Goal: Communication & Community: Answer question/provide support

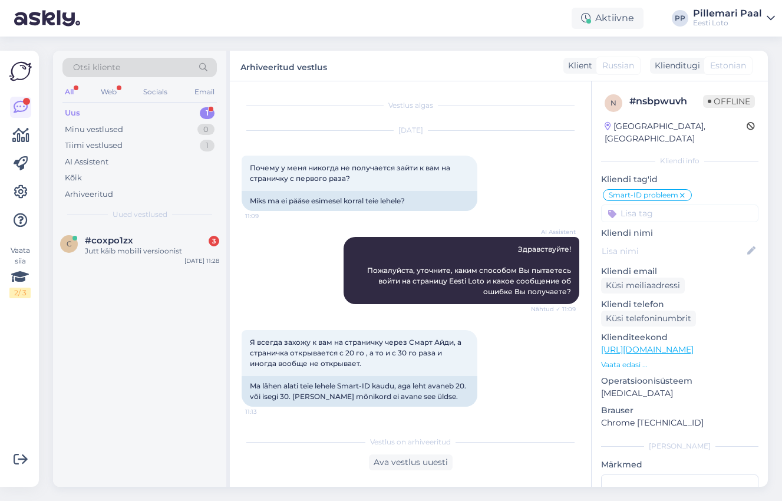
scroll to position [1284, 0]
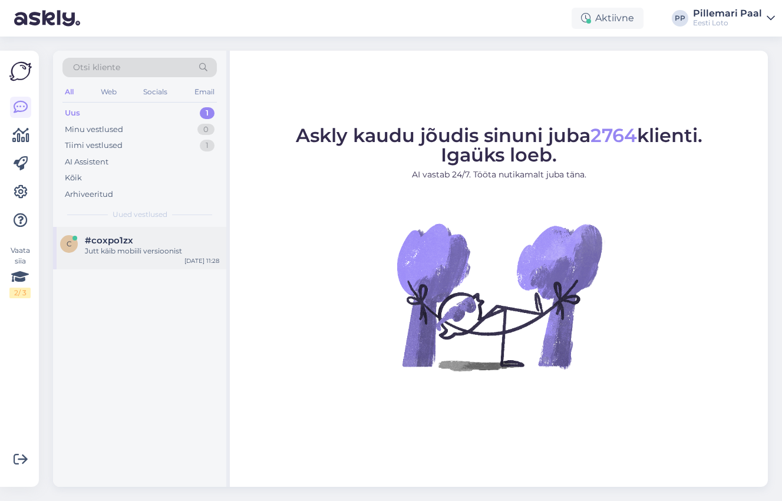
click at [148, 235] on div "#coxpo1zx" at bounding box center [152, 240] width 134 height 11
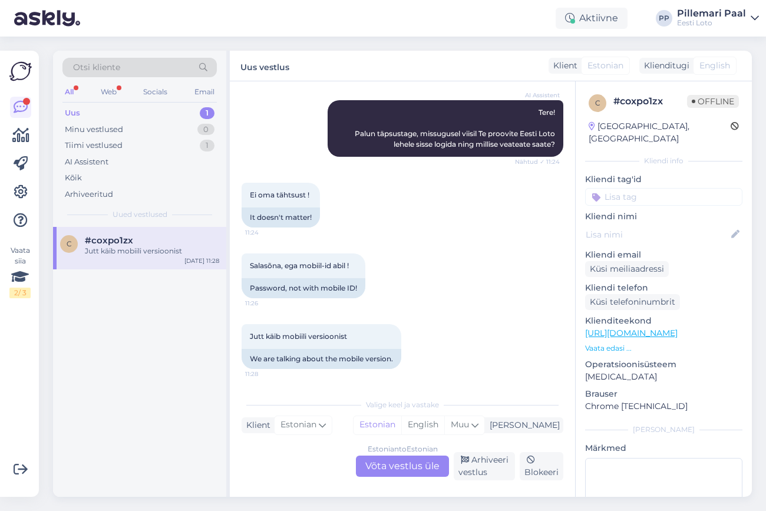
scroll to position [126, 0]
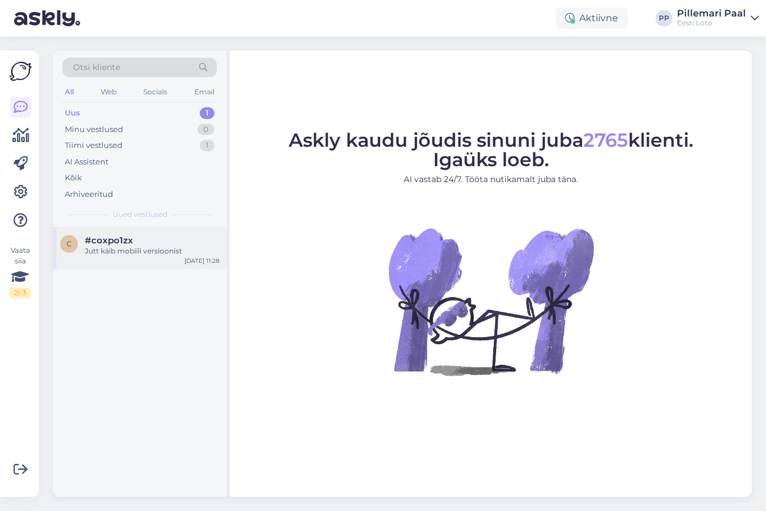
click at [151, 247] on div "Jutt käib mobiili versioonist" at bounding box center [152, 251] width 134 height 11
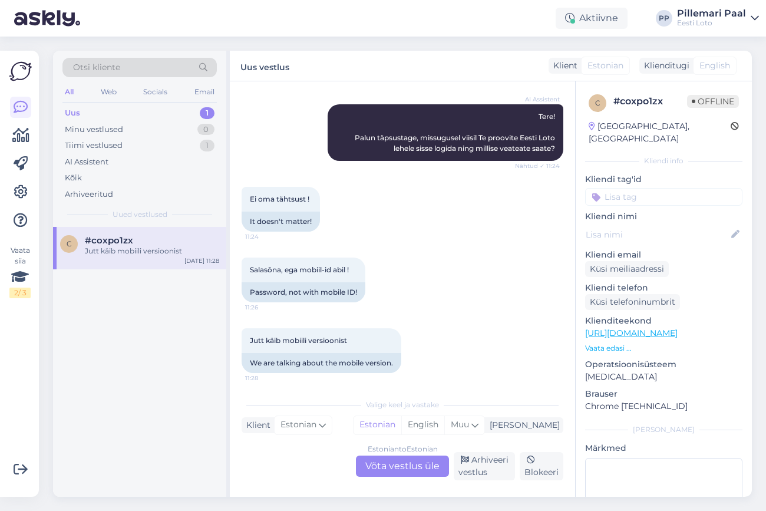
scroll to position [126, 0]
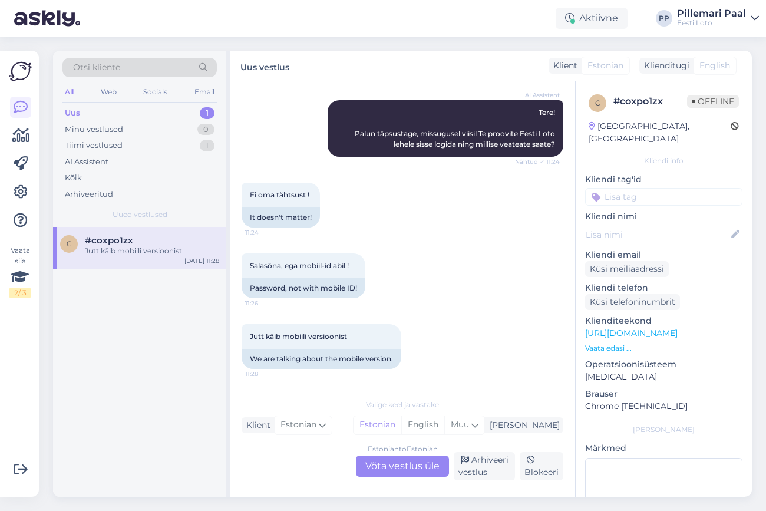
click at [388, 467] on div "Estonian to Estonian Võta vestlus üle" at bounding box center [402, 465] width 93 height 21
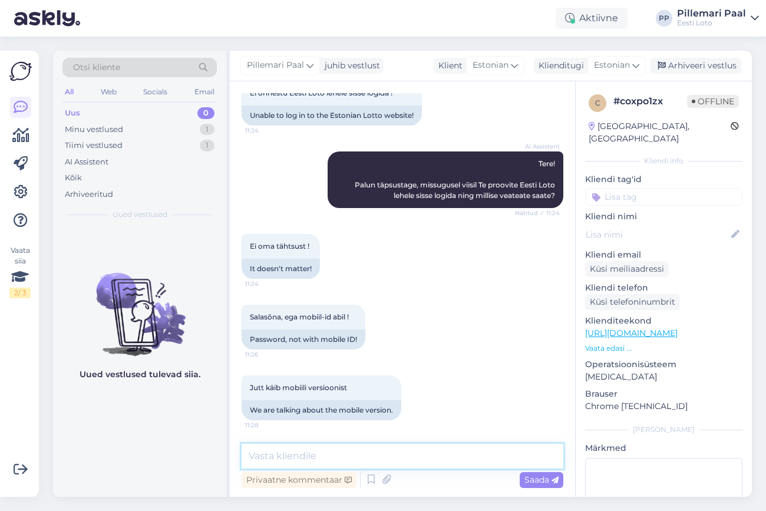
click at [410, 458] on textarea at bounding box center [403, 456] width 322 height 25
paste textarea "Oleme teadlikud probleemist, kus Mobiil-IDga sisselogimisel Android seadmes Chr…"
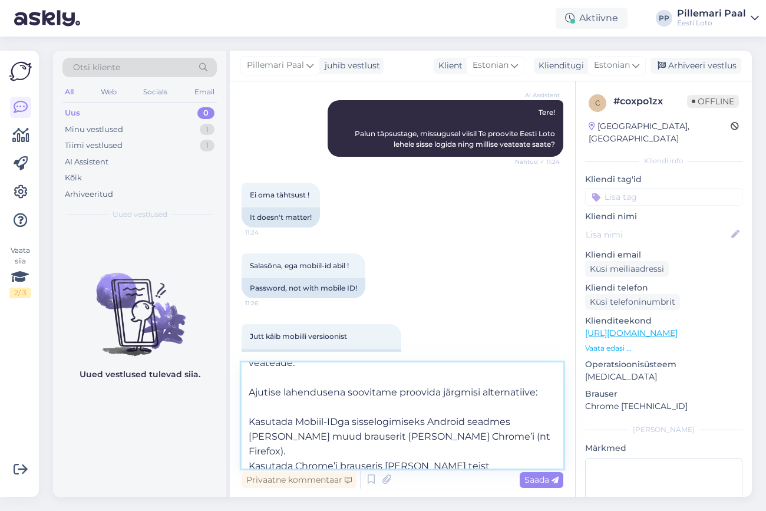
scroll to position [51, 0]
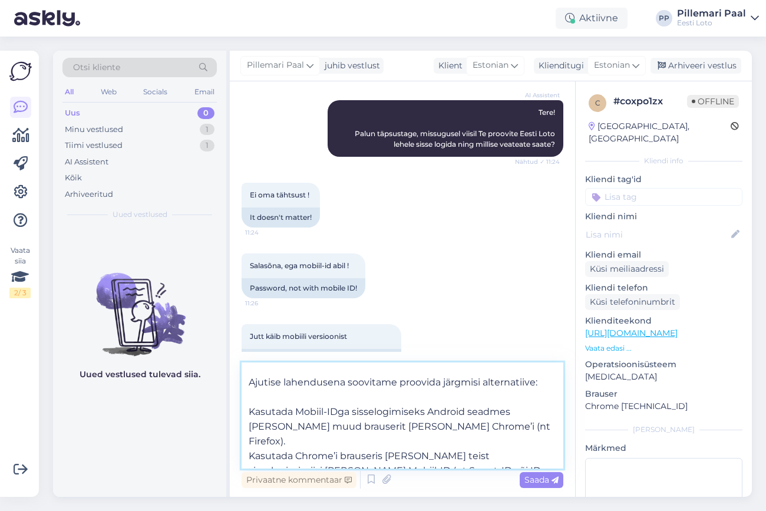
click at [250, 412] on textarea "Oleme teadlikud probleemist, kus Mobiil-IDga sisselogimisel Android seadmes Chr…" at bounding box center [403, 415] width 322 height 106
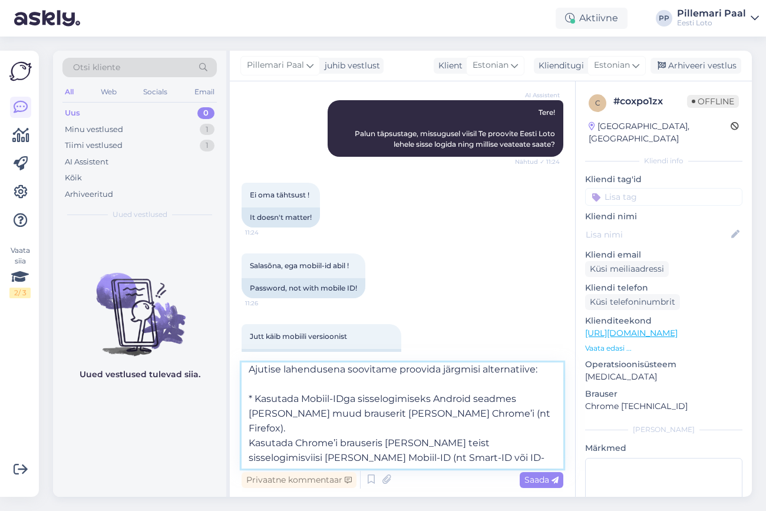
scroll to position [68, 0]
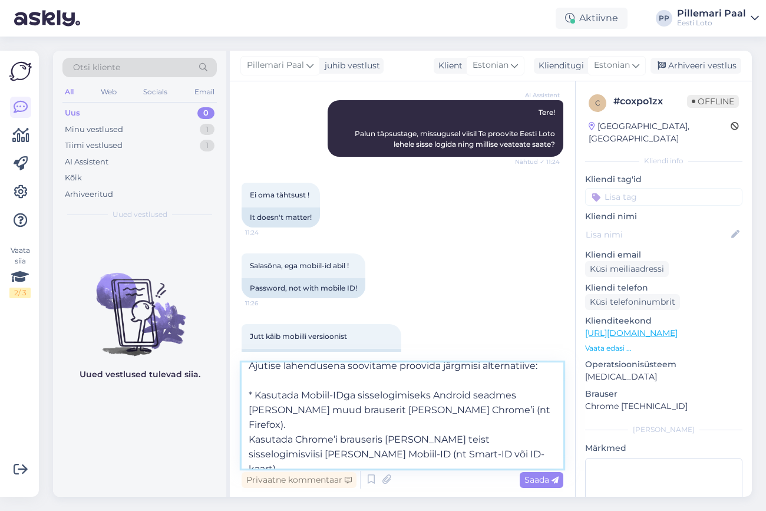
click at [246, 427] on textarea "Oleme teadlikud probleemist, kus Mobiil-IDga sisselogimisel Android seadmes Chr…" at bounding box center [403, 415] width 322 height 106
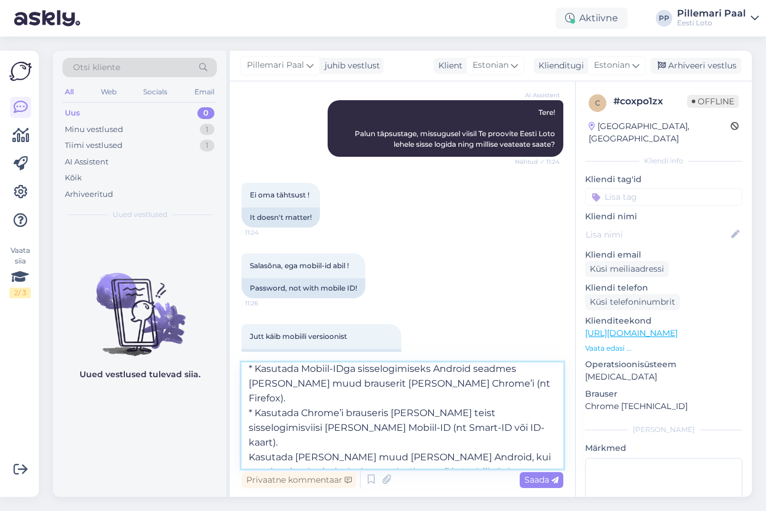
scroll to position [95, 0]
click at [250, 427] on textarea "Oleme teadlikud probleemist, kus Mobiil-IDga sisselogimisel Android seadmes Chr…" at bounding box center [403, 415] width 322 height 106
click at [391, 460] on textarea "Oleme teadlikud probleemist, kus Mobiil-IDga sisselogimisel Android seadmes Chr…" at bounding box center [403, 415] width 322 height 106
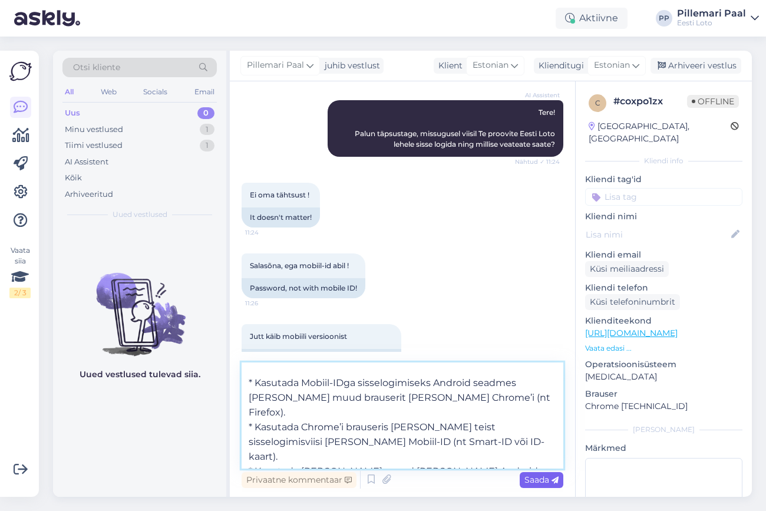
type textarea "Oleme teadlikud probleemist, kus Mobiil-IDga sisselogimisel Android seadmes Chr…"
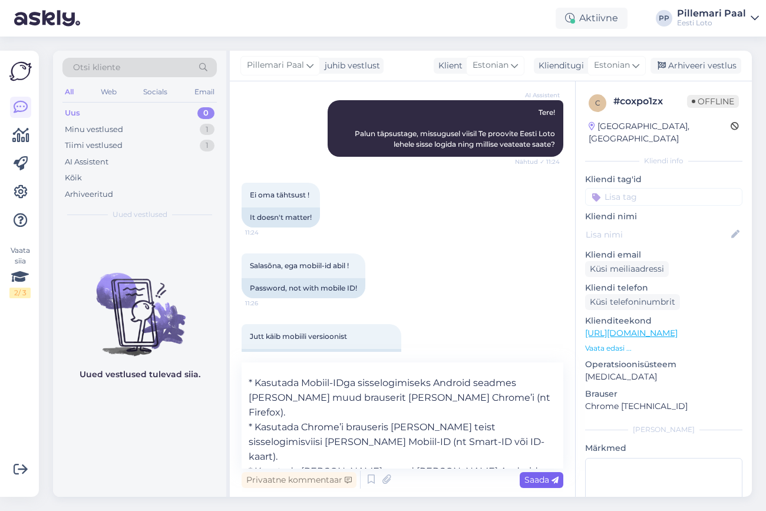
click at [539, 475] on span "Saada" at bounding box center [541, 479] width 34 height 11
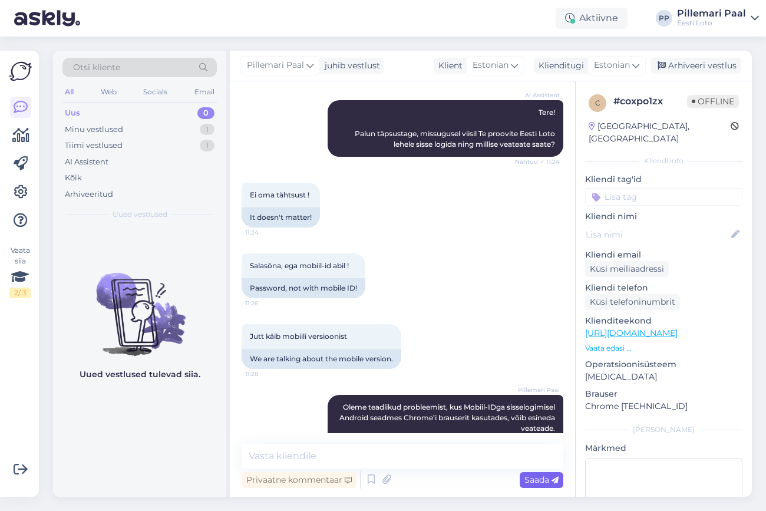
scroll to position [0, 0]
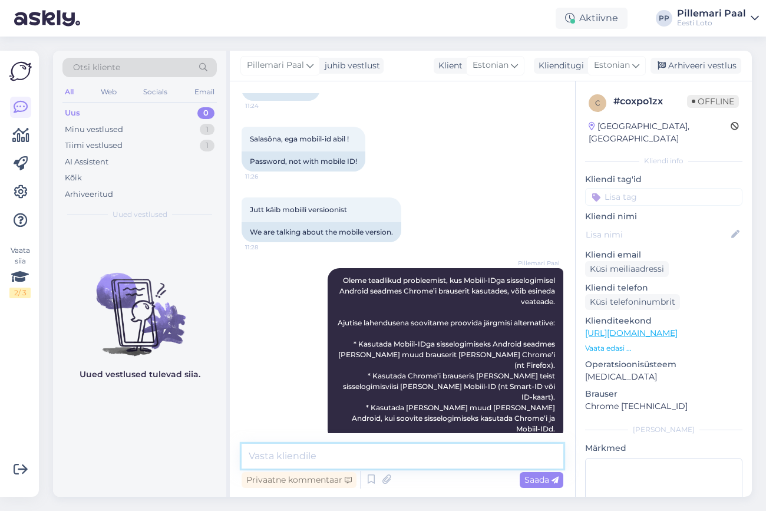
click at [346, 456] on textarea at bounding box center [403, 456] width 322 height 25
paste textarea "Kui Te ei kasuta Android seadet ja ei saa sisse logida, siis soovitame kustutad…"
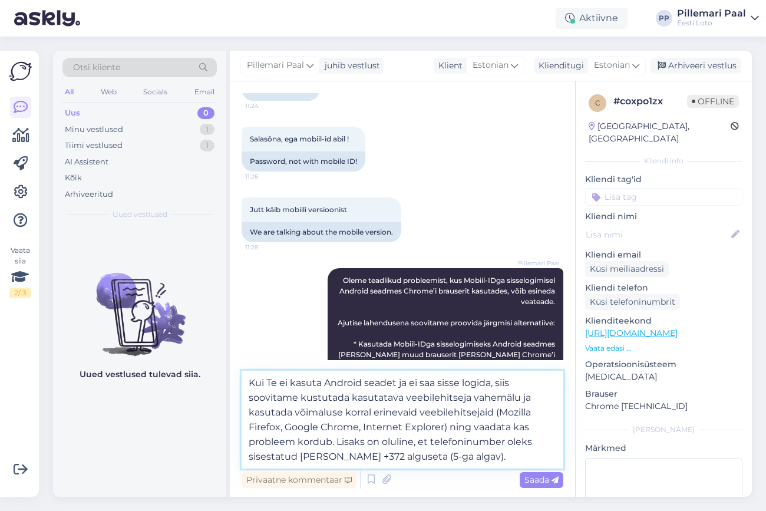
scroll to position [326, 0]
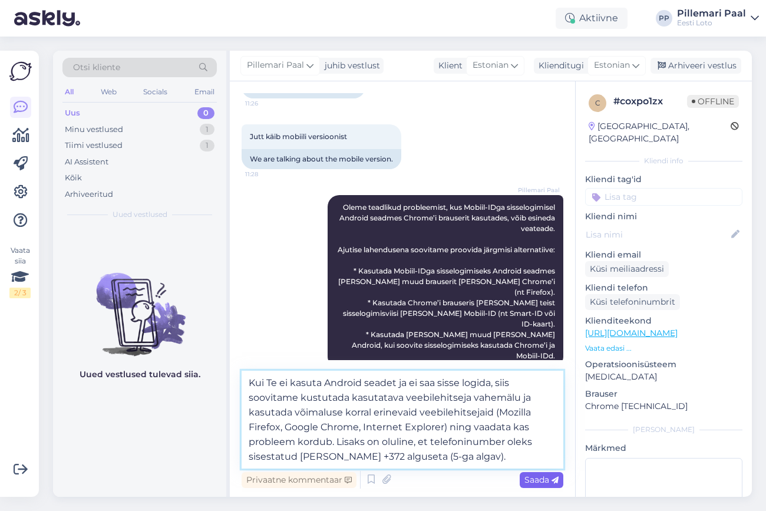
type textarea "Kui Te ei kasuta Android seadet ja ei saa sisse logida, siis soovitame kustutad…"
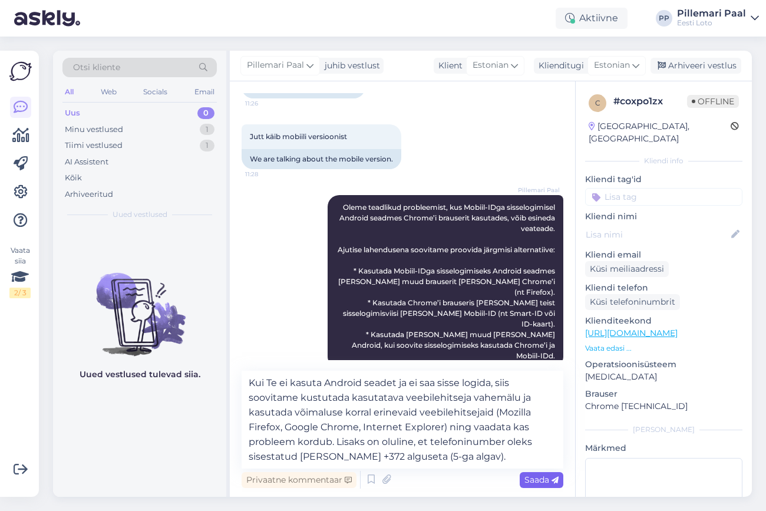
click at [541, 477] on span "Saada" at bounding box center [541, 479] width 34 height 11
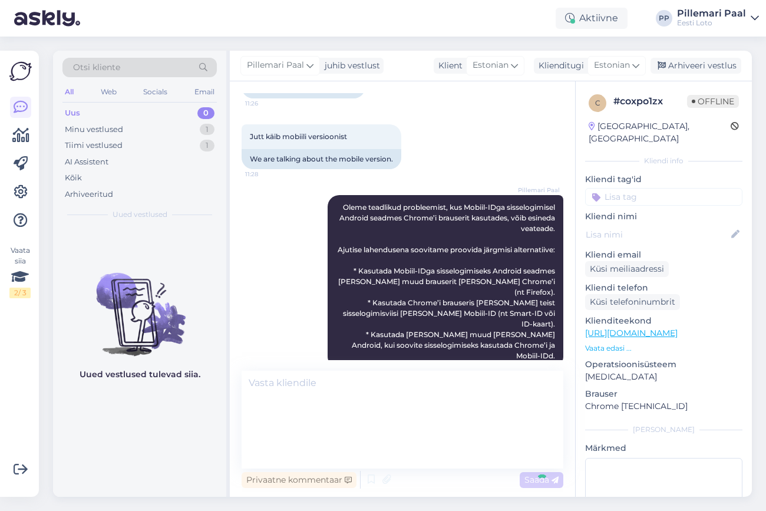
scroll to position [356, 0]
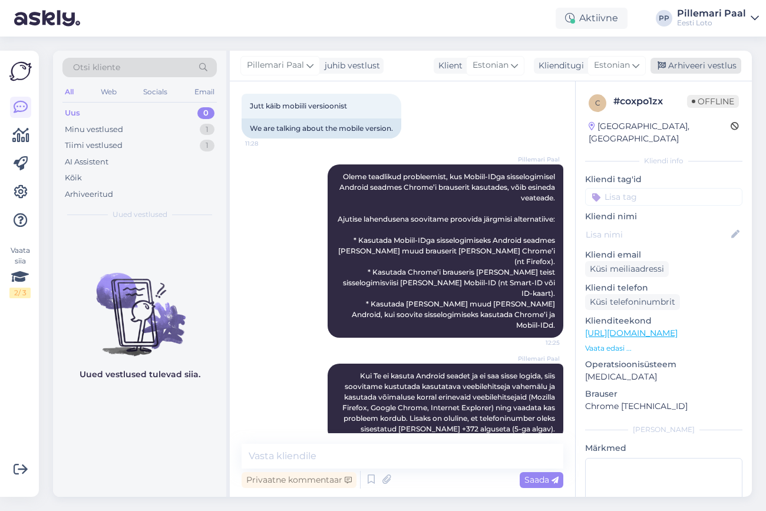
click at [701, 64] on div "Arhiveeri vestlus" at bounding box center [695, 66] width 91 height 16
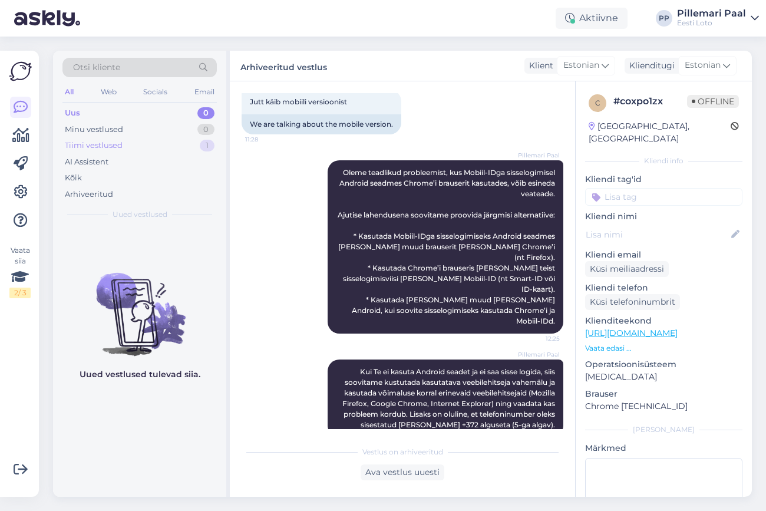
click at [125, 147] on div "Tiimi vestlused 1" at bounding box center [139, 145] width 154 height 16
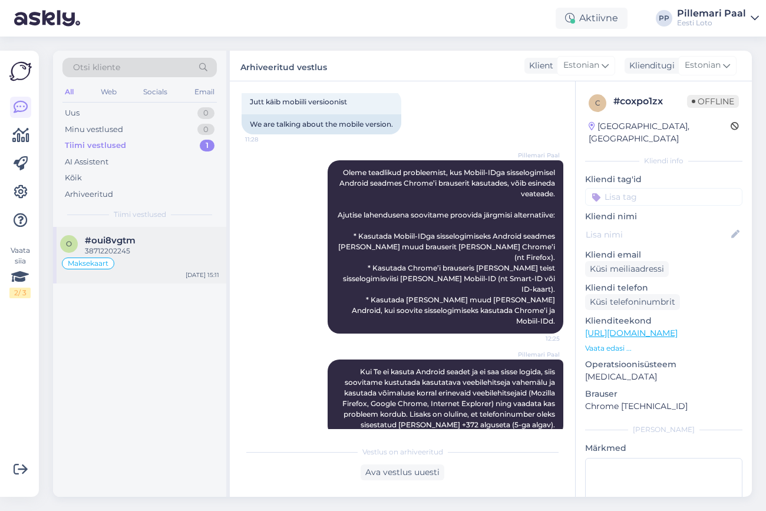
click at [140, 257] on div "Maksekaart" at bounding box center [139, 263] width 159 height 14
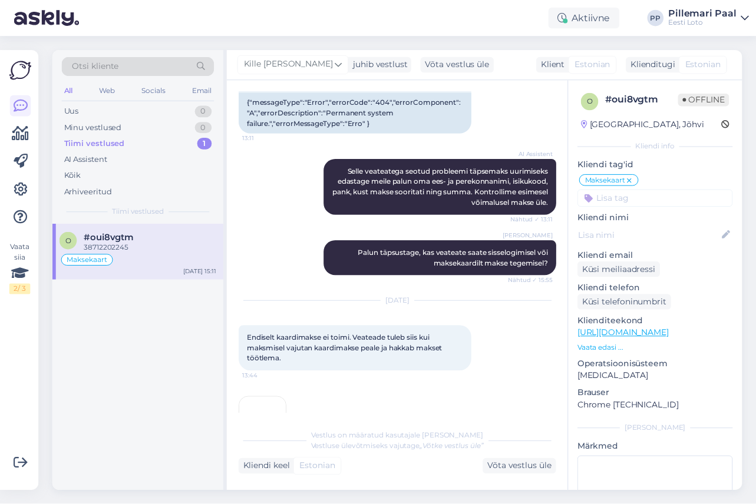
scroll to position [782, 0]
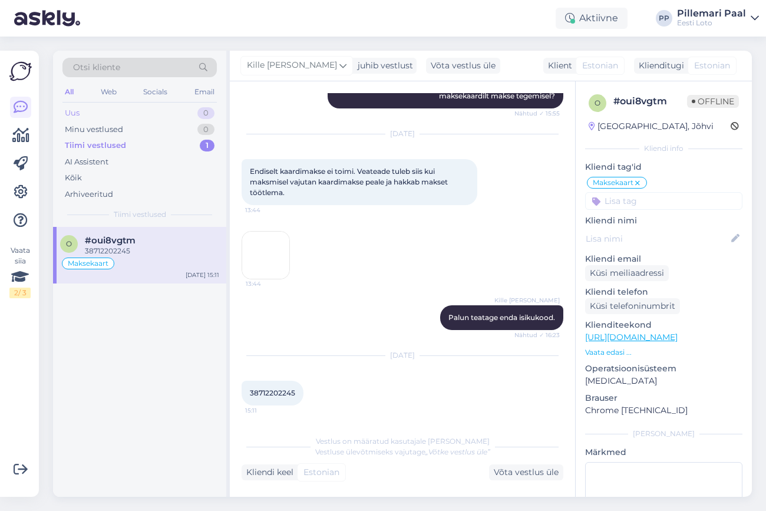
click at [120, 110] on div "Uus 0" at bounding box center [139, 113] width 154 height 16
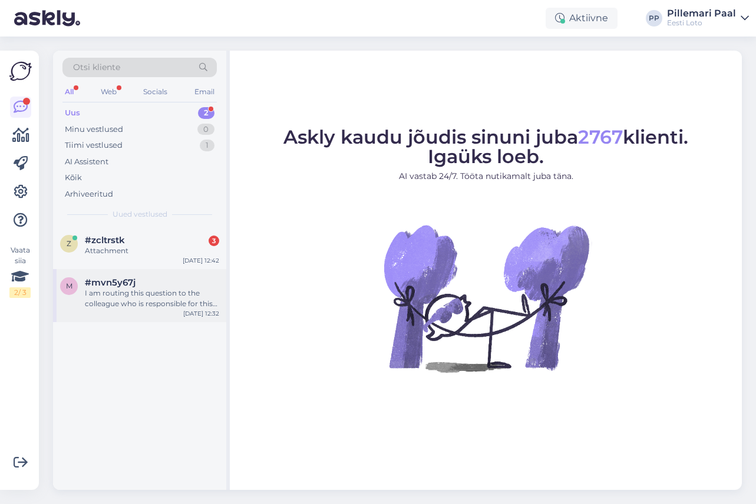
click at [133, 295] on div "I am routing this question to the colleague who is responsible for this topic. …" at bounding box center [152, 298] width 134 height 21
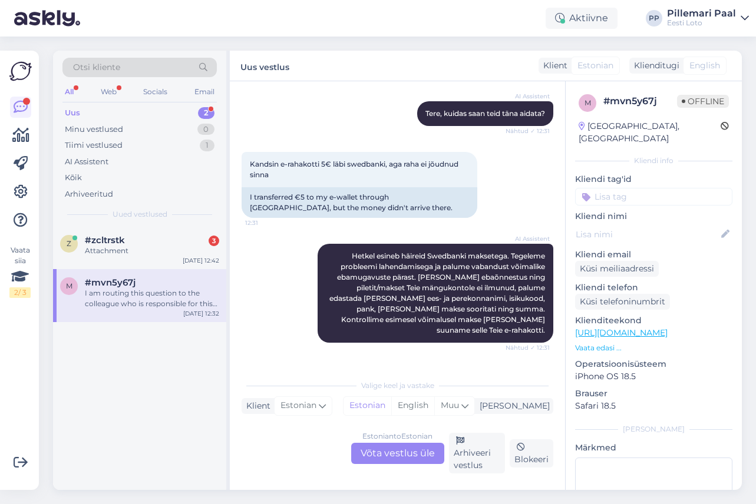
scroll to position [121, 0]
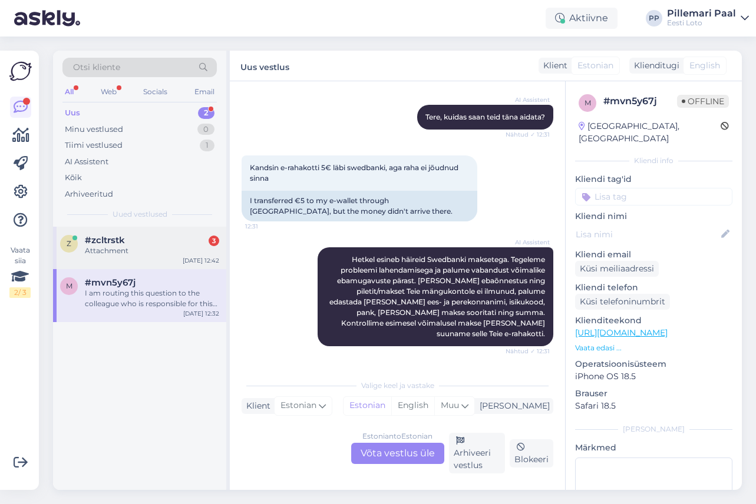
click at [100, 253] on div "Attachment" at bounding box center [152, 251] width 134 height 11
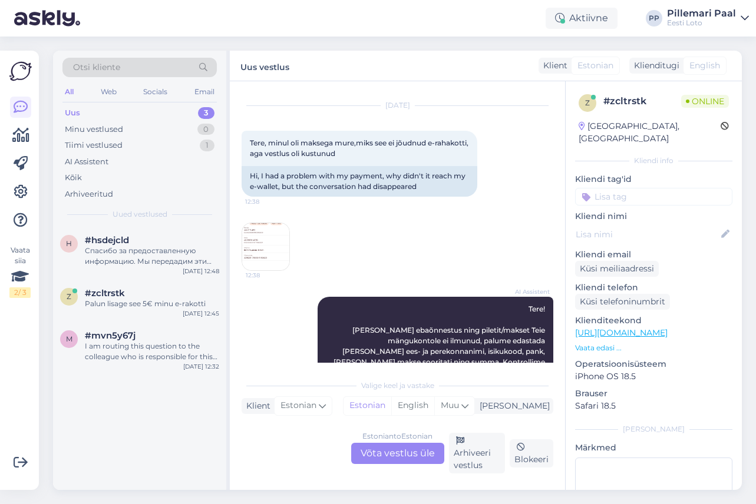
scroll to position [460, 0]
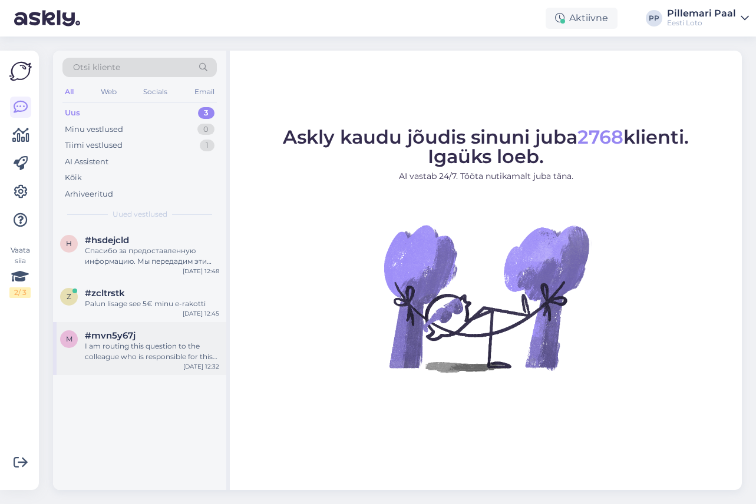
click at [131, 342] on div "I am routing this question to the colleague who is responsible for this topic. …" at bounding box center [152, 351] width 134 height 21
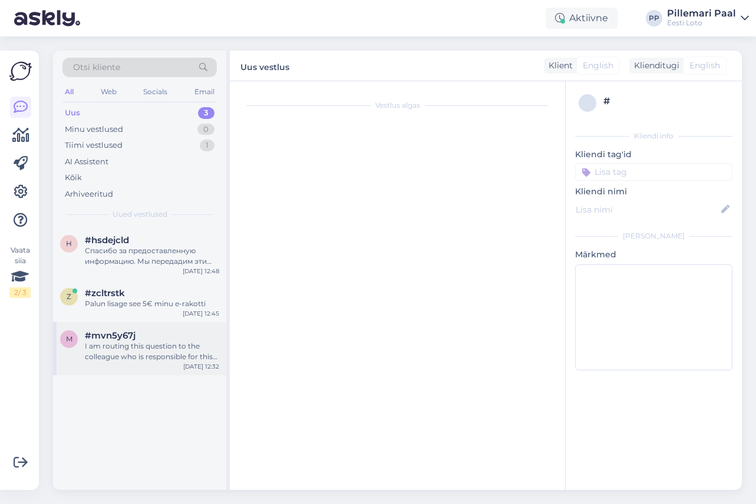
scroll to position [295, 0]
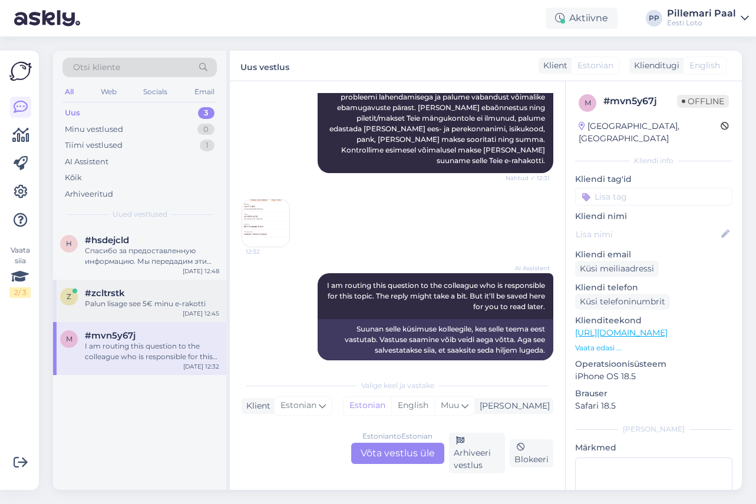
click at [131, 306] on div "Palun lisage see 5€ minu e-rakotti" at bounding box center [152, 304] width 134 height 11
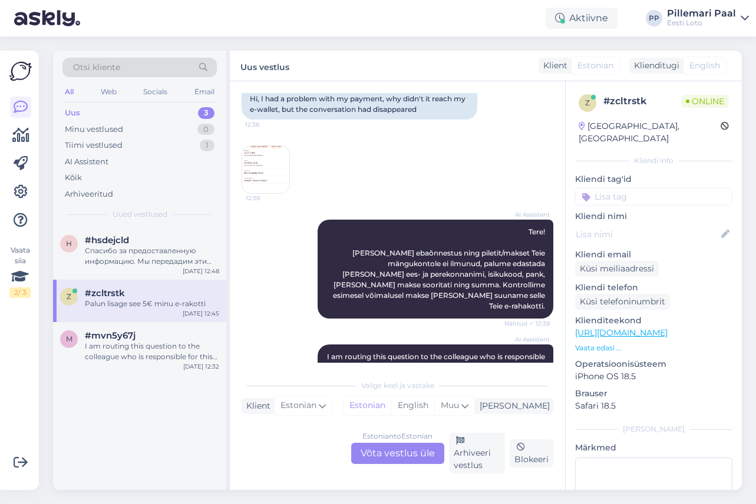
scroll to position [78, 0]
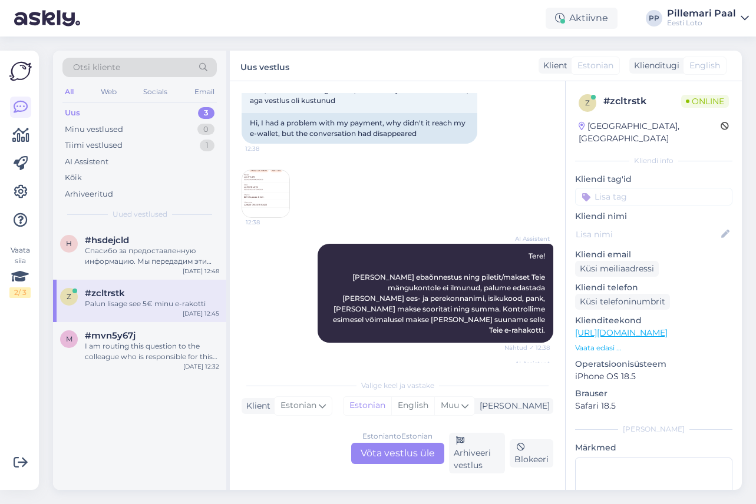
click at [402, 457] on div "Estonian to Estonian Võta vestlus üle" at bounding box center [397, 453] width 93 height 21
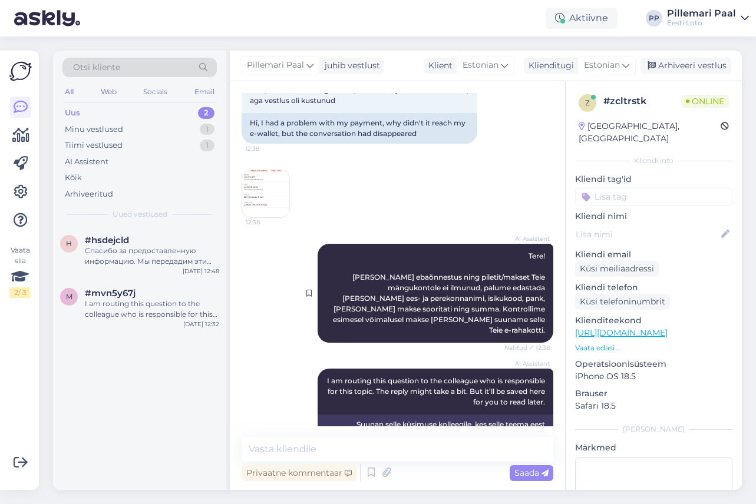
scroll to position [0, 0]
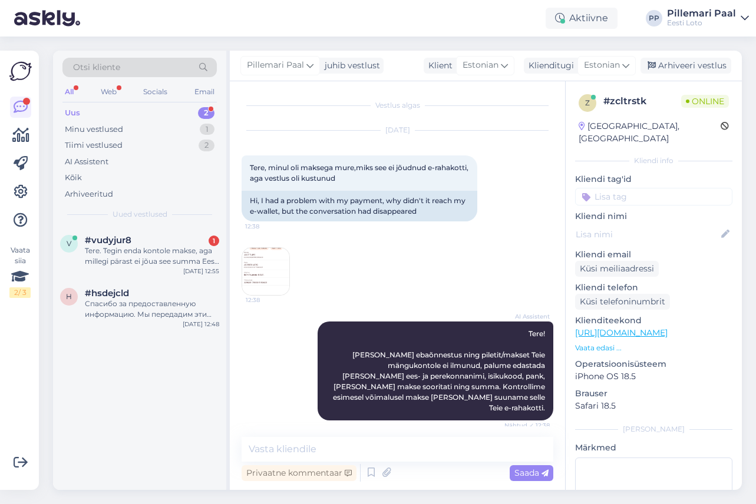
click at [257, 273] on img at bounding box center [265, 271] width 47 height 47
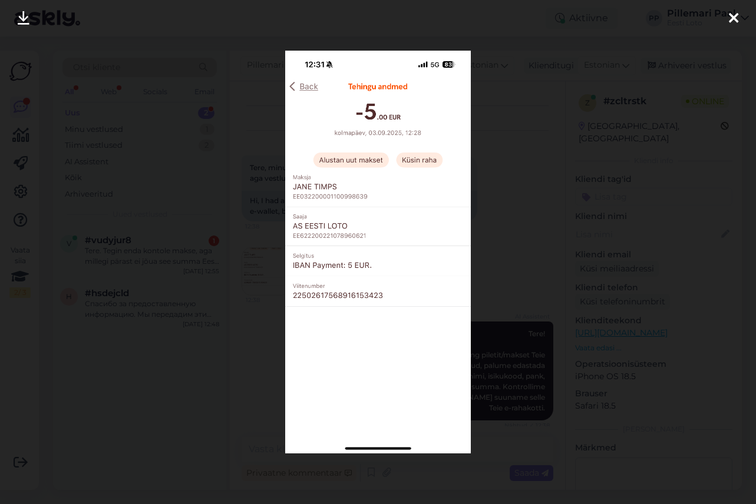
click at [506, 255] on div at bounding box center [378, 252] width 756 height 504
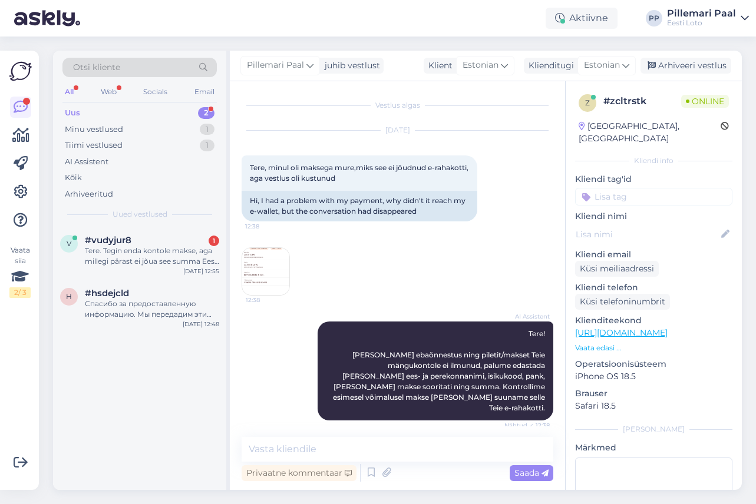
click at [268, 270] on img at bounding box center [265, 271] width 47 height 47
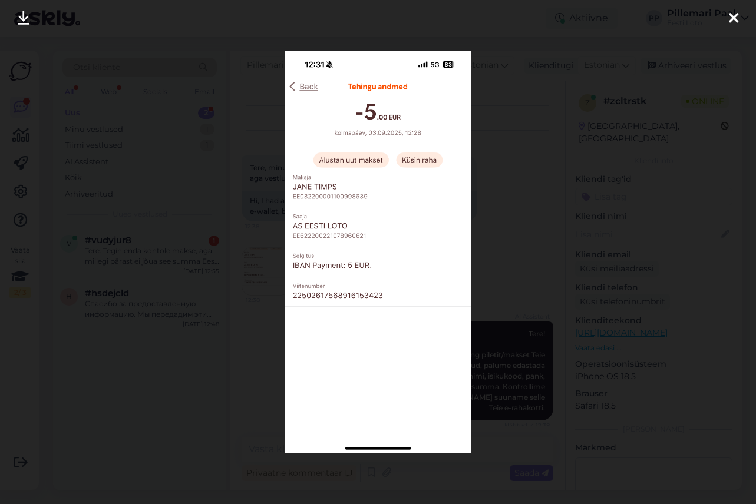
click at [513, 256] on div at bounding box center [378, 252] width 756 height 504
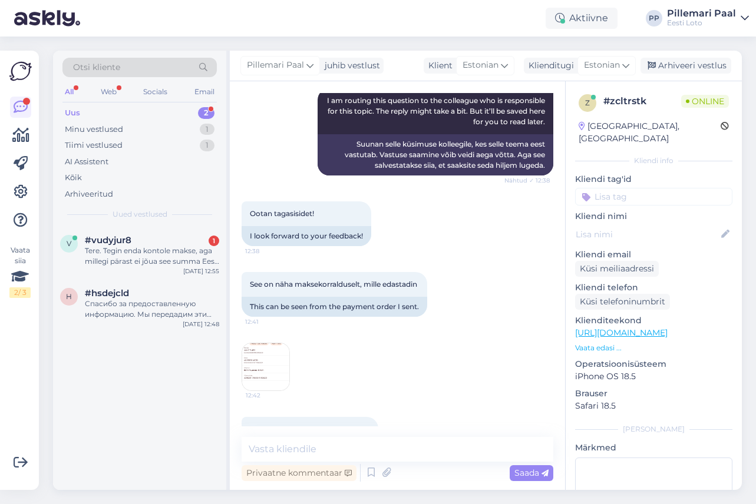
scroll to position [396, 0]
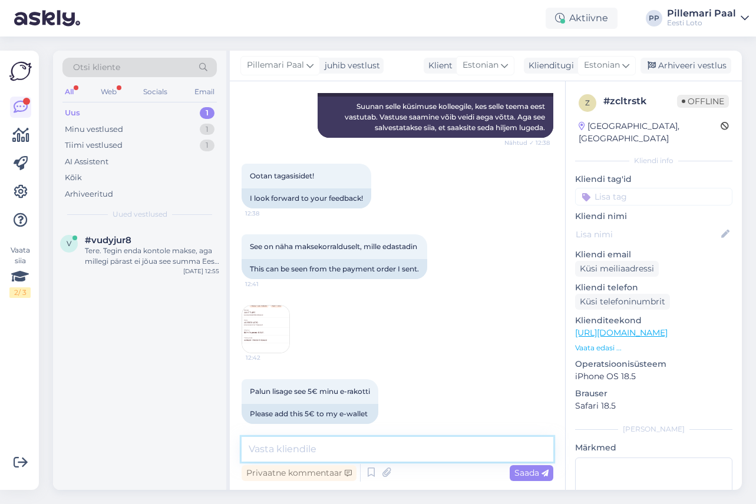
click at [435, 450] on textarea at bounding box center [398, 449] width 312 height 25
paste textarea "Kontrollisime ostu üle ja raha tagastasime Teie e-rahakotti."
click at [321, 450] on textarea "Kontrollisime ostu üle ja raha tagastasime Teie e-rahakotti." at bounding box center [398, 449] width 312 height 25
click at [435, 451] on textarea "Kontrollisime makse üle ja raha tagastasime Teie e-rahakotti." at bounding box center [398, 449] width 312 height 25
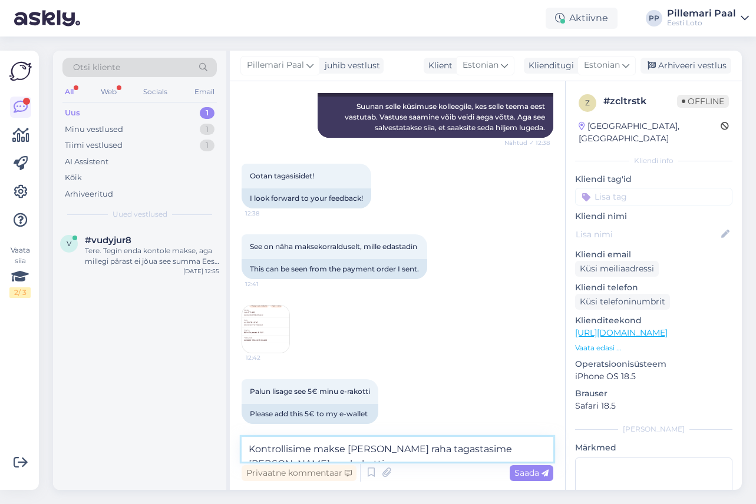
click at [435, 451] on textarea "Kontrollisime makse üle ja raha tagastasime Teie e-rahakotti." at bounding box center [398, 449] width 312 height 25
type textarea "Kontrollisime makse üle ja raha suunasime Teie e-rahakotti."
click at [534, 450] on textarea "Kontrollisime makse üle ja raha suunasime Teie e-rahakotti." at bounding box center [398, 449] width 312 height 25
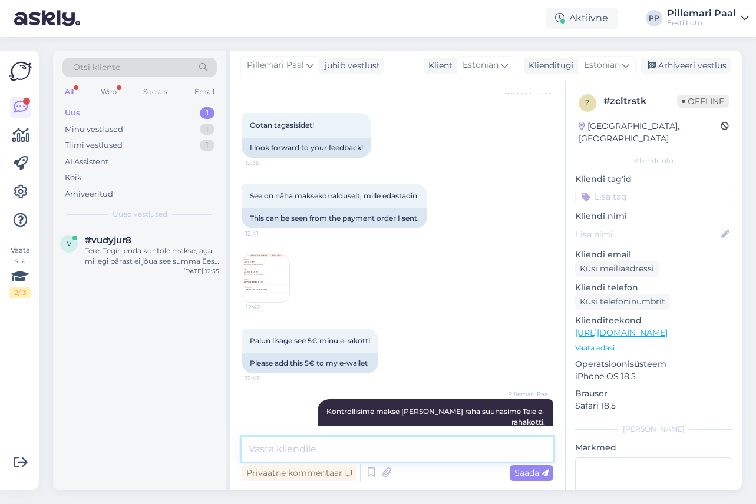
click at [270, 445] on textarea at bounding box center [398, 449] width 312 height 25
paste textarea "Palume vabandust tekkinud tõrke pärast."
type textarea "Palume vabandust tekkinud tõrke pärast."
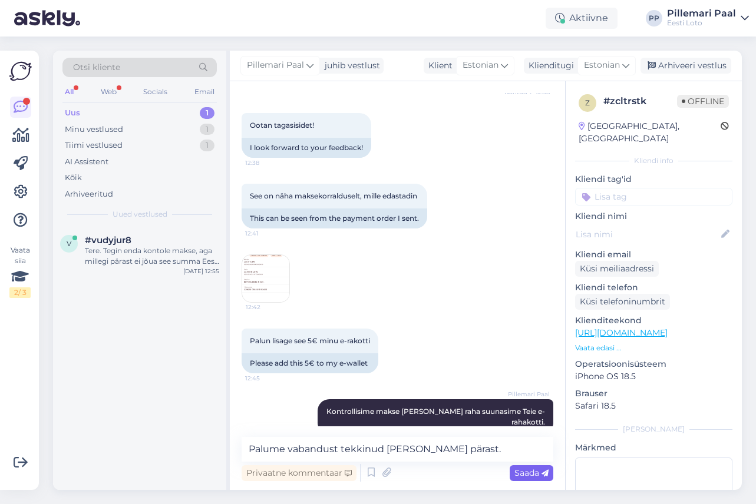
click at [519, 473] on span "Saada" at bounding box center [531, 473] width 34 height 11
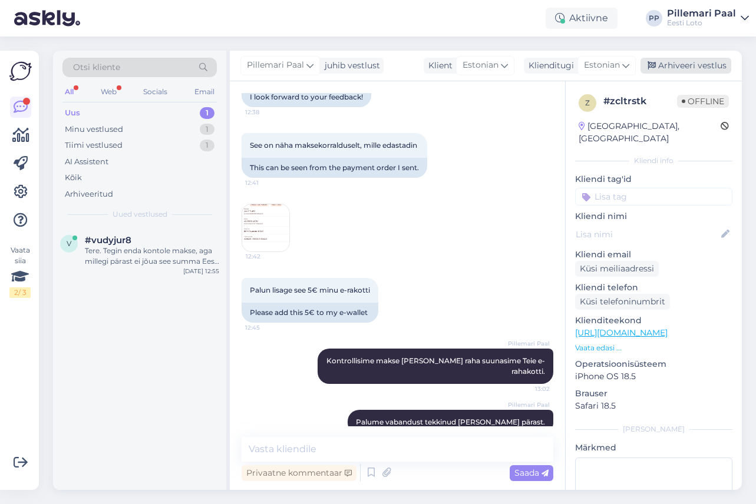
click at [673, 66] on div "Arhiveeri vestlus" at bounding box center [685, 66] width 91 height 16
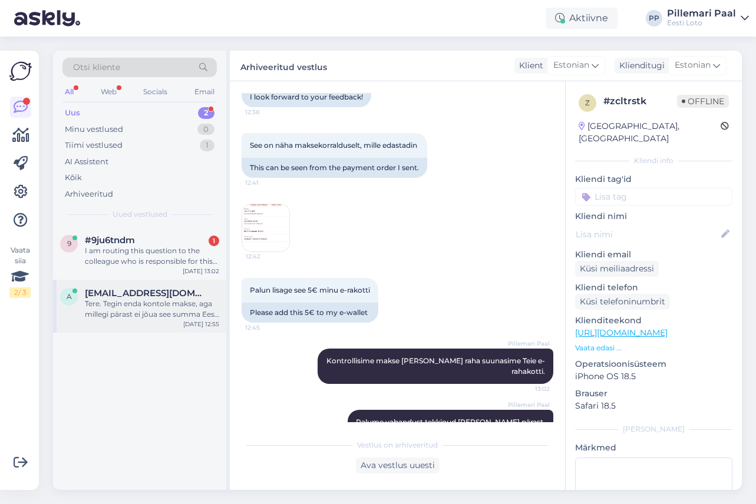
click at [124, 303] on div "Tere. Tegin enda kontole makse, aga millegi pärast ei jõua see summa Eesti Loto…" at bounding box center [152, 309] width 134 height 21
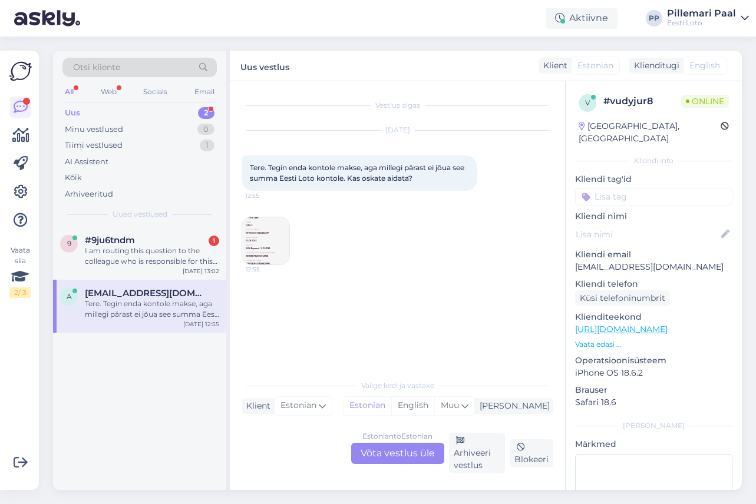
scroll to position [0, 0]
click at [141, 253] on div "I am routing this question to the colleague who is responsible for this topic. …" at bounding box center [152, 256] width 134 height 21
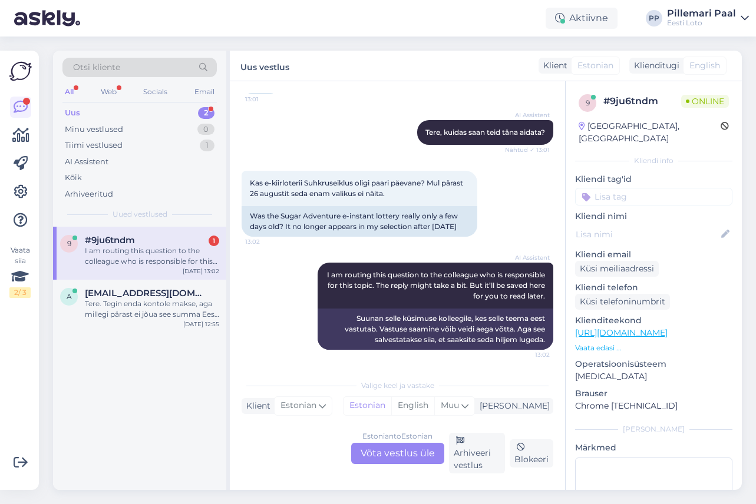
click at [404, 457] on div "Estonian to Estonian Võta vestlus üle" at bounding box center [397, 453] width 93 height 21
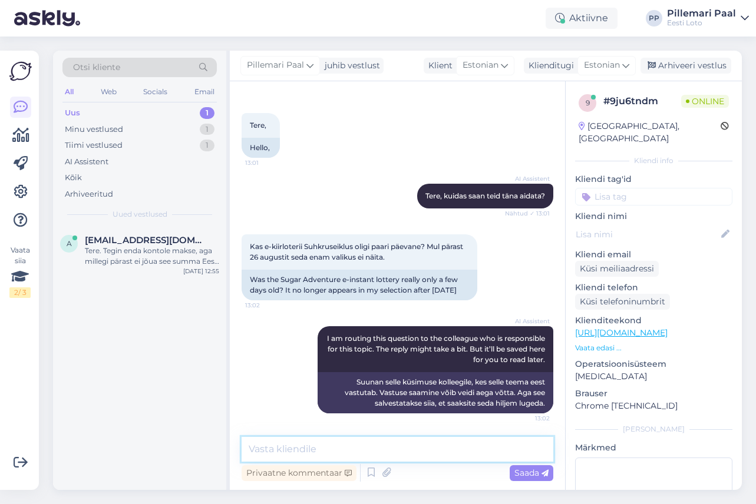
click at [267, 450] on textarea at bounding box center [398, 449] width 312 height 25
paste textarea "E-kiirloterii "Suhkruseiklus" on hetkel ajutiselt meie kodulehelt eemaldatud. L…"
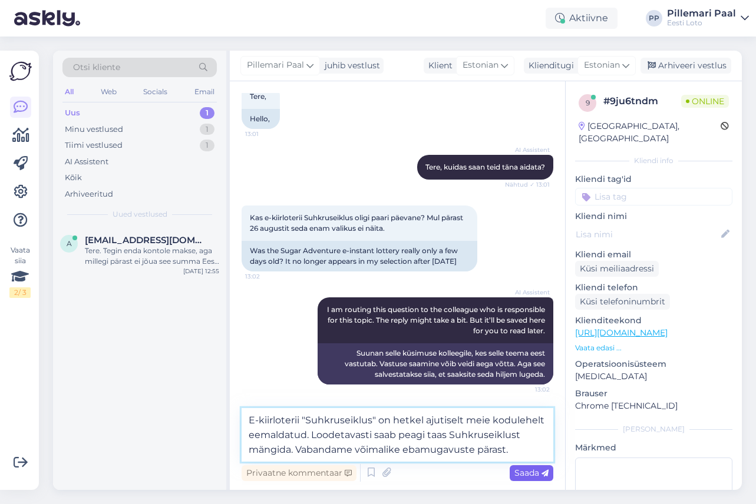
type textarea "E-kiirloterii "Suhkruseiklus" on hetkel ajutiselt meie kodulehelt eemaldatud. L…"
click at [521, 472] on span "Saada" at bounding box center [531, 473] width 34 height 11
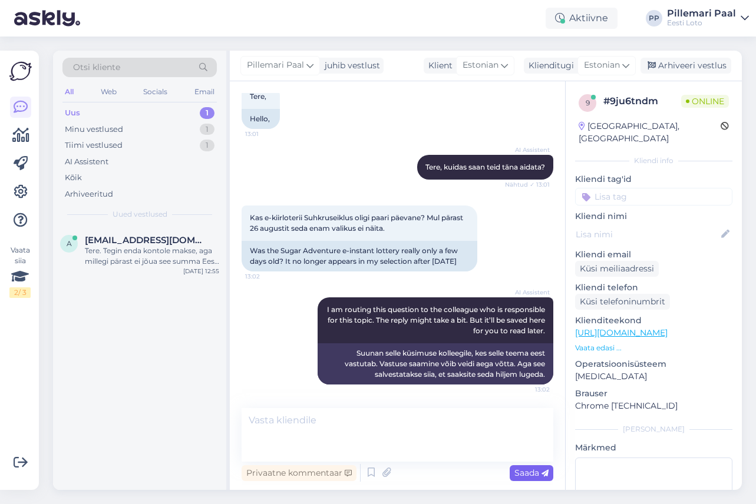
scroll to position [136, 0]
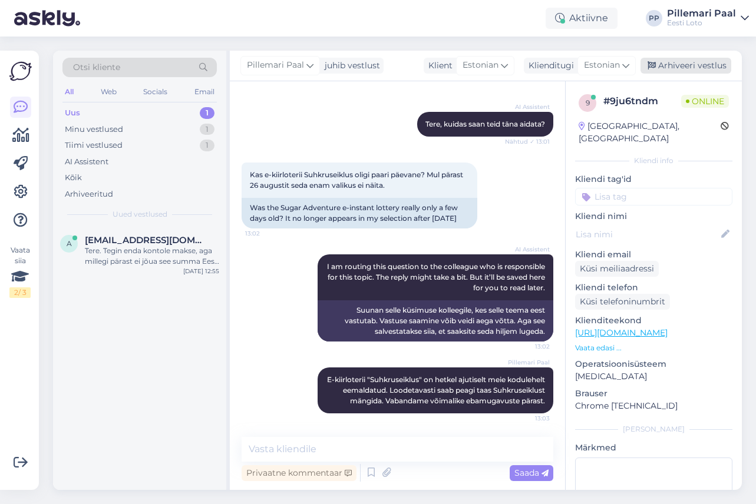
click at [670, 66] on div "Arhiveeri vestlus" at bounding box center [685, 66] width 91 height 16
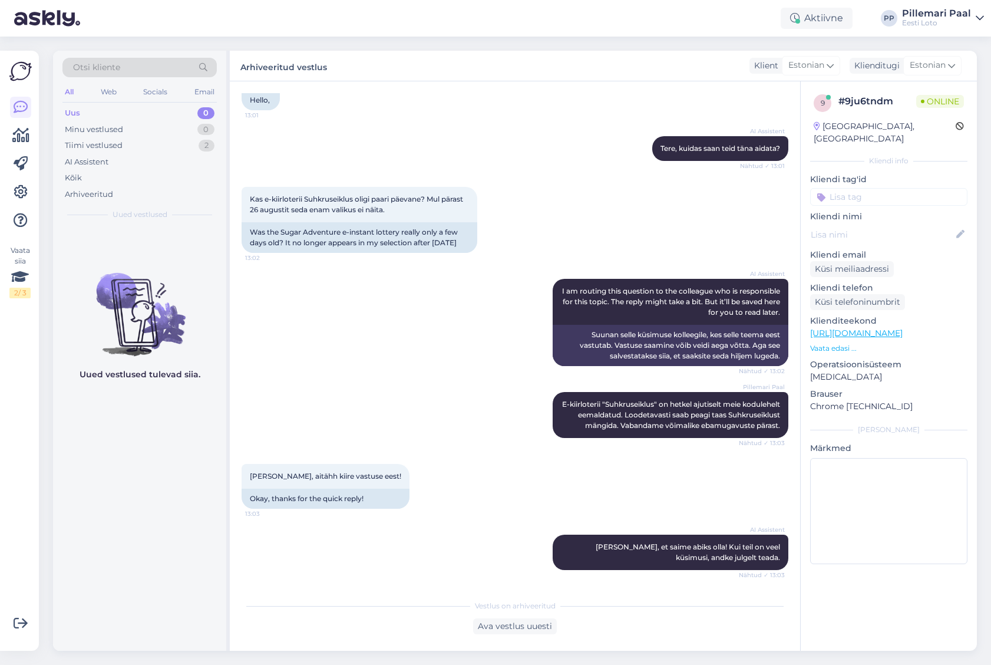
scroll to position [111, 0]
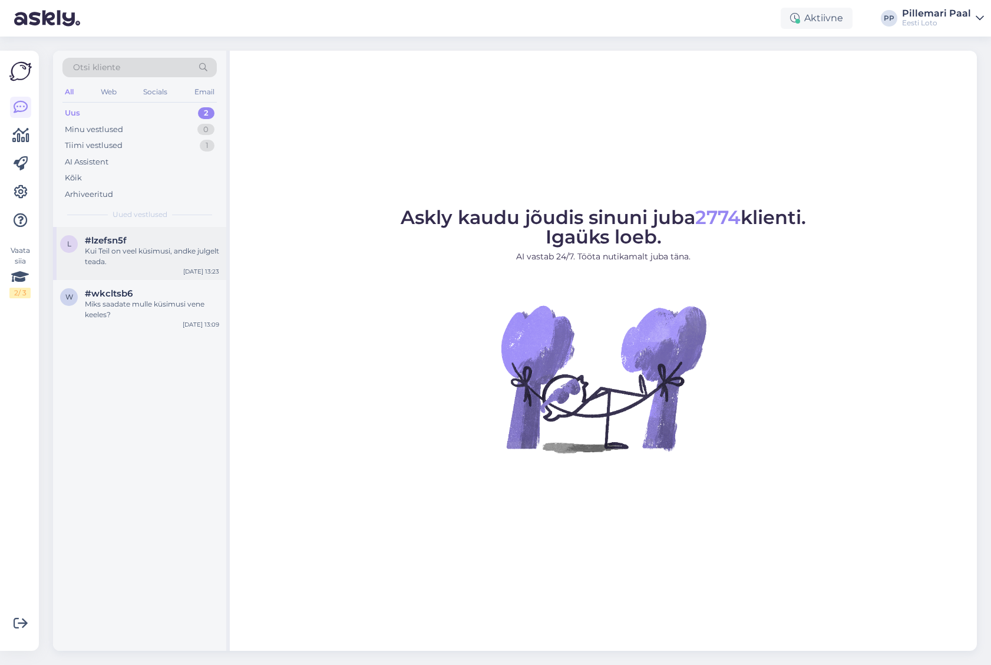
click at [167, 243] on div "#lzefsn5f" at bounding box center [152, 240] width 134 height 11
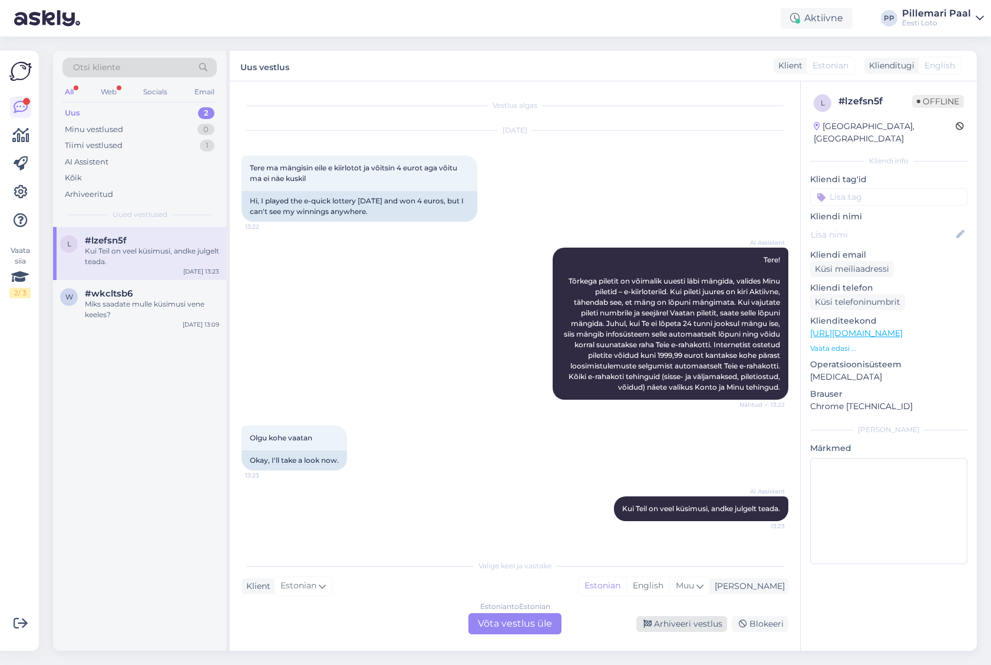
click at [693, 623] on div "Arhiveeri vestlus" at bounding box center [681, 624] width 91 height 16
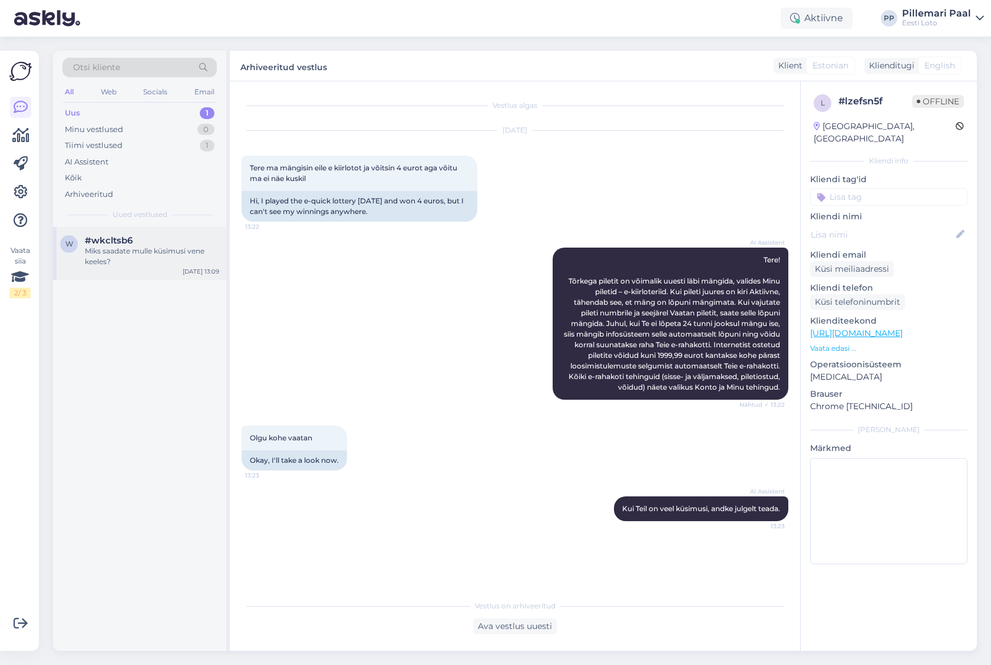
click at [146, 252] on div "Miks saadate mulle küsimusi vene keeles?" at bounding box center [152, 256] width 134 height 21
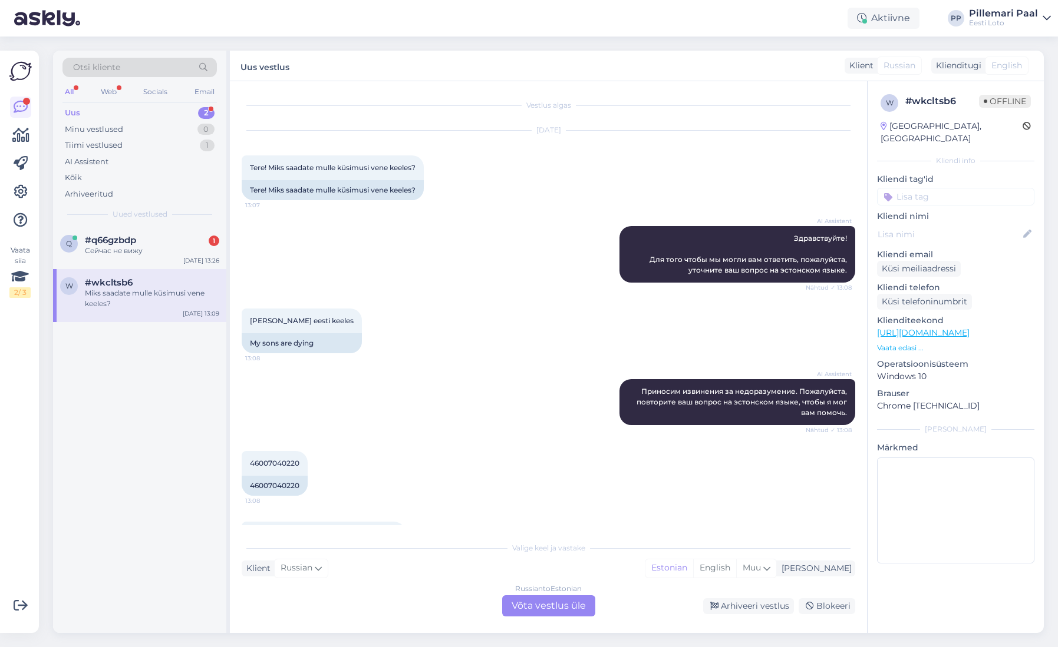
scroll to position [54, 0]
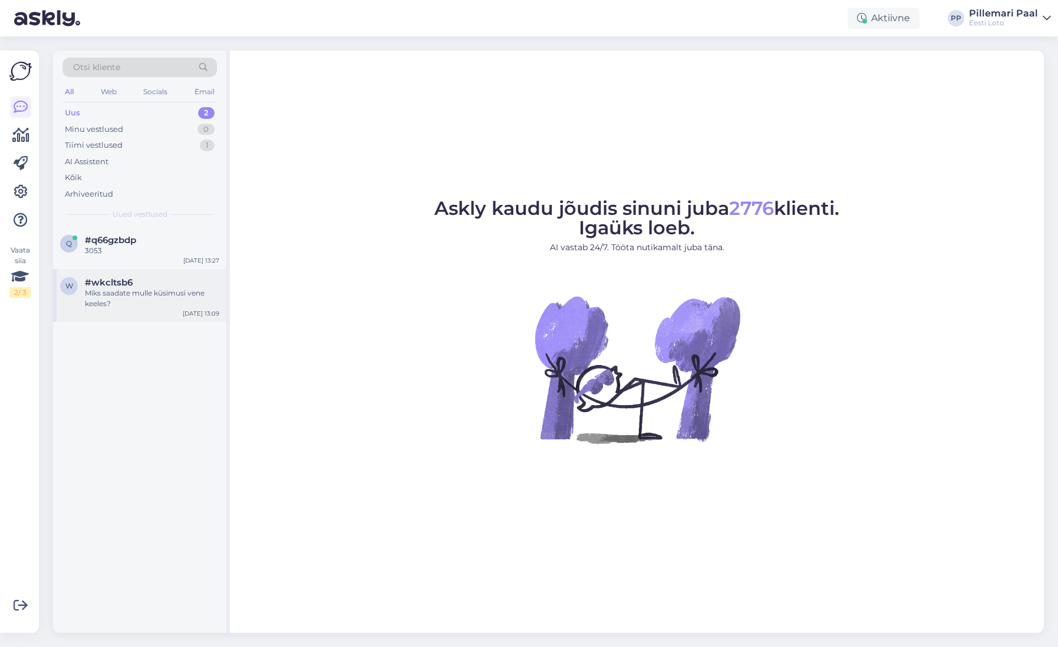
click at [140, 294] on div "Miks saadate mulle küsimusi vene keeles?" at bounding box center [152, 298] width 134 height 21
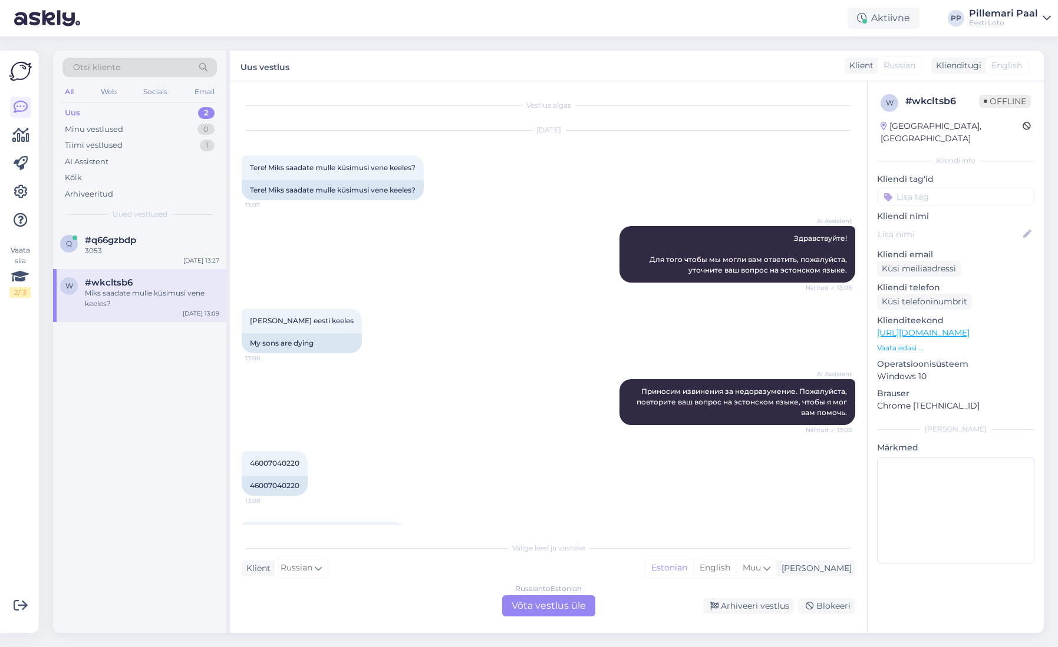
scroll to position [54, 0]
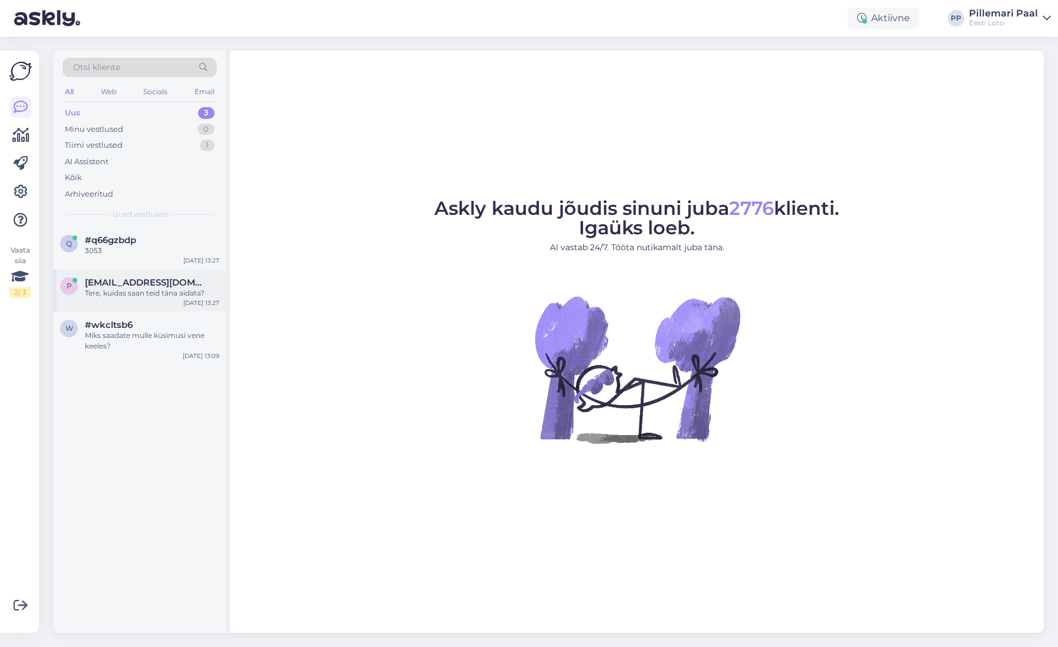
click at [135, 286] on span "[EMAIL_ADDRESS][DOMAIN_NAME]" at bounding box center [146, 282] width 123 height 11
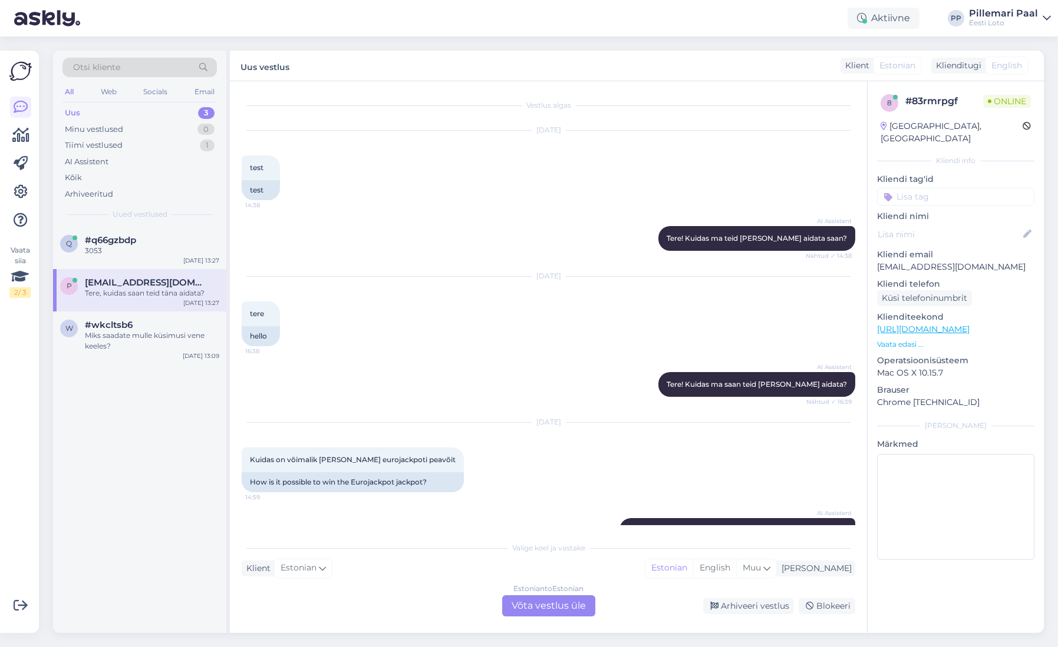
scroll to position [209, 0]
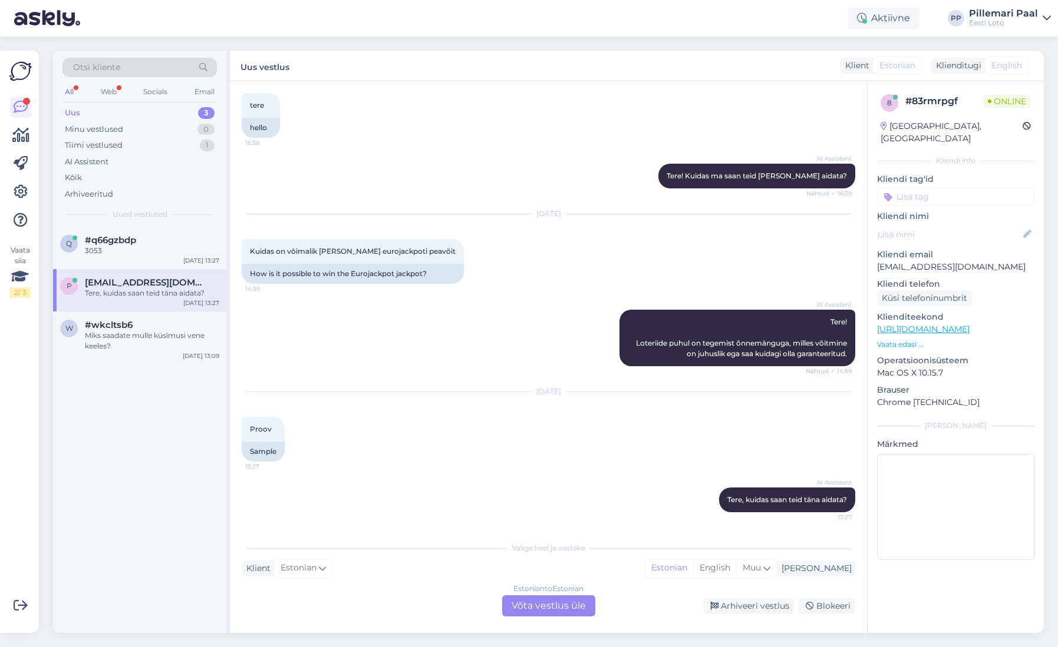
drag, startPoint x: 154, startPoint y: 336, endPoint x: 230, endPoint y: 414, distance: 107.9
click at [154, 336] on div "Miks saadate mulle küsimusi vene keeles?" at bounding box center [152, 341] width 134 height 21
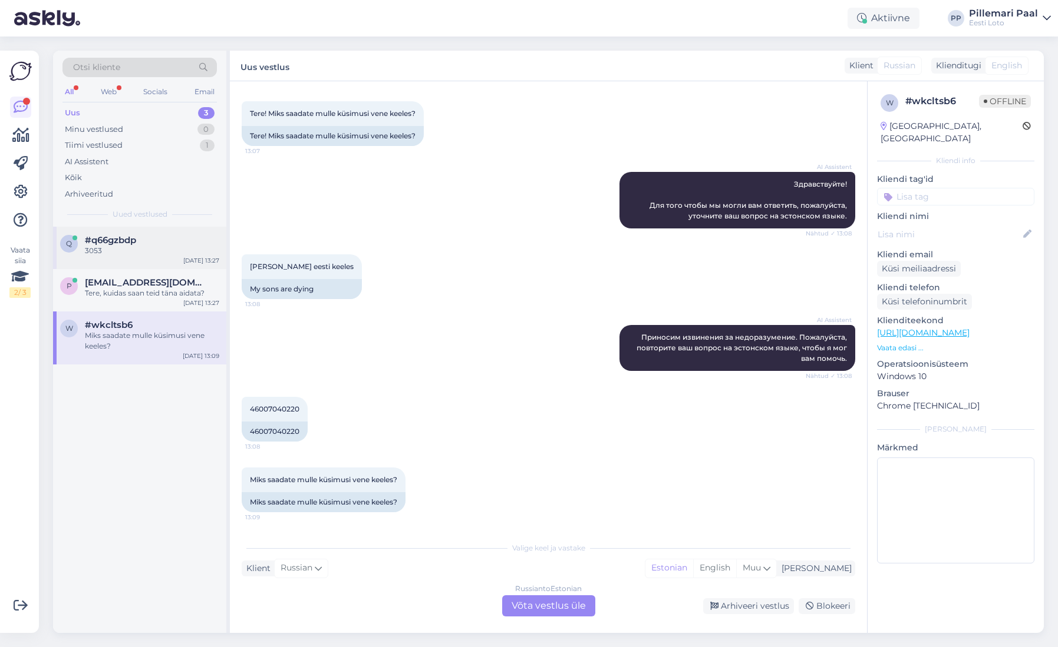
click at [131, 261] on div "q #q66gzbdp [DATE] 13:27" at bounding box center [139, 248] width 173 height 42
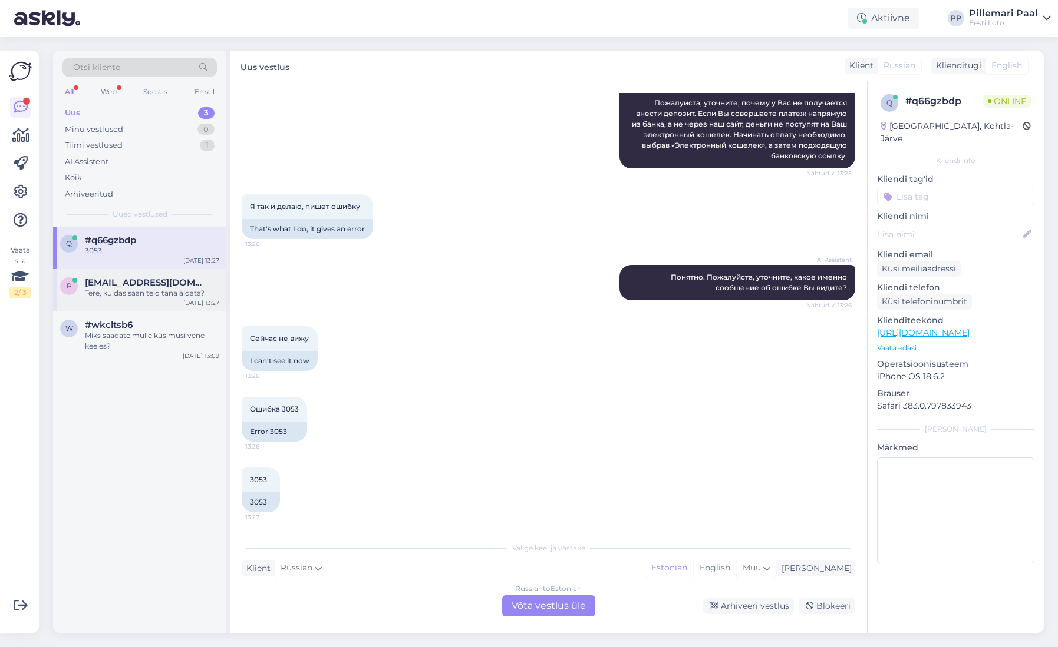
click at [132, 284] on span "[EMAIL_ADDRESS][DOMAIN_NAME]" at bounding box center [146, 282] width 123 height 11
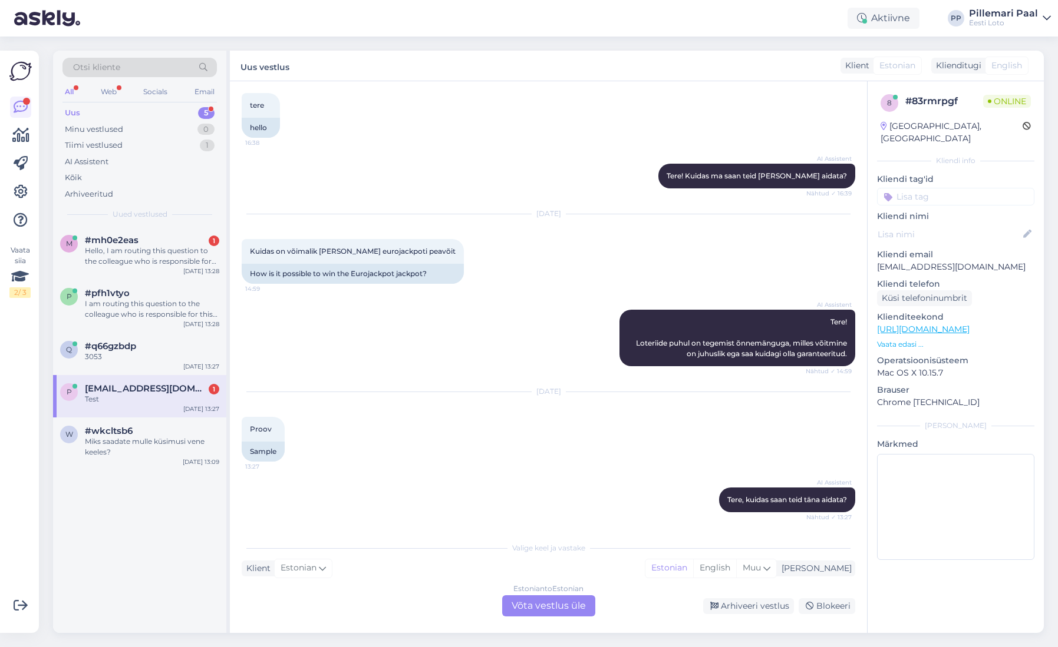
scroll to position [279, 0]
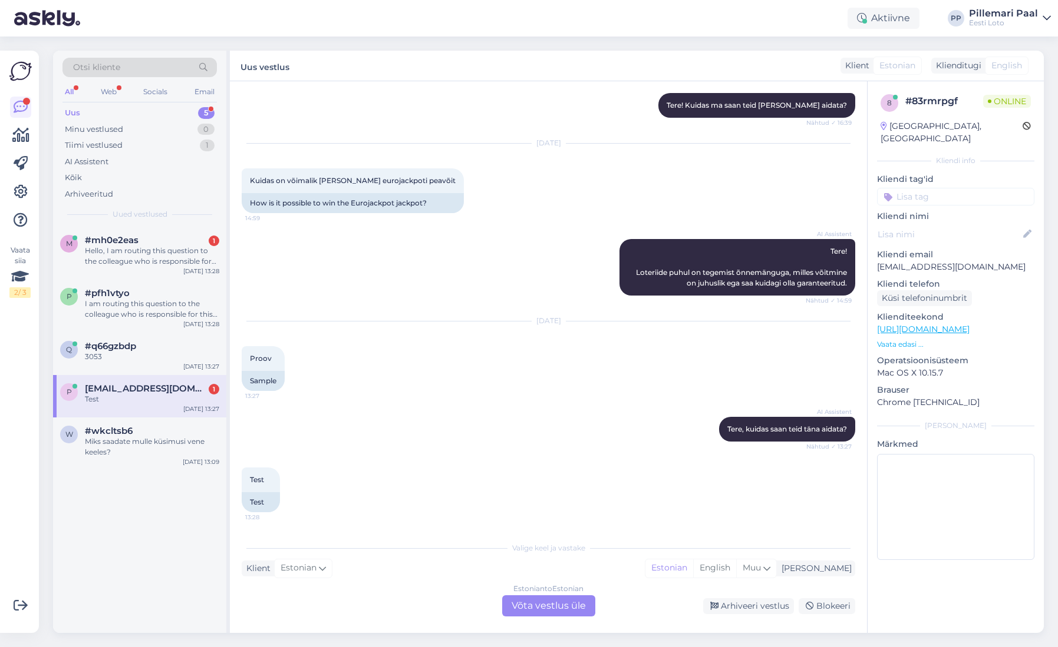
click at [141, 395] on div "Test" at bounding box center [152, 399] width 134 height 11
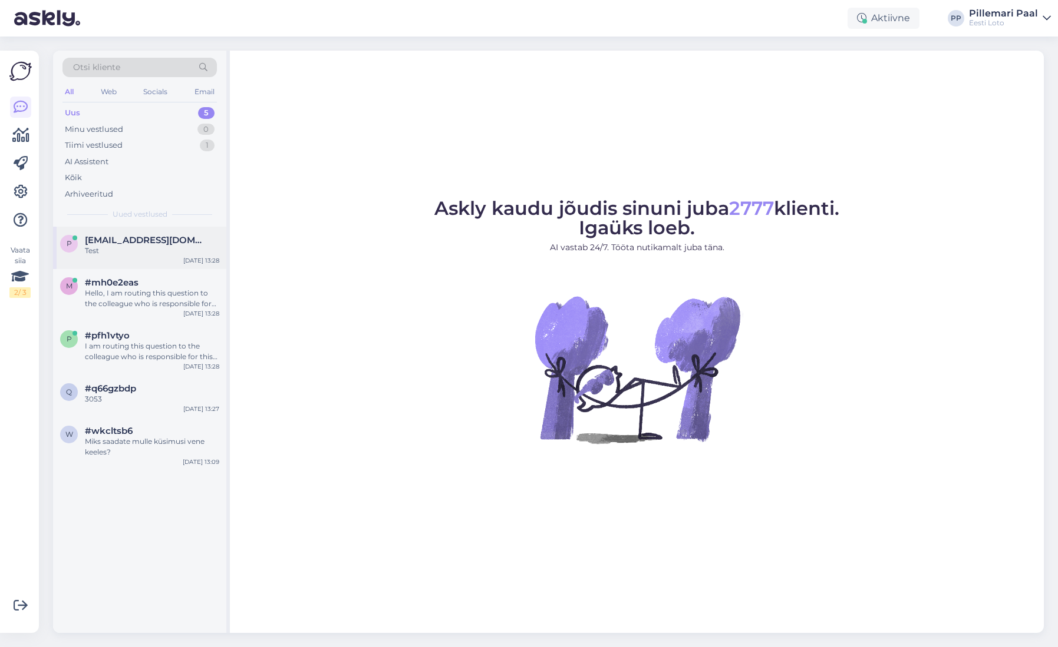
click at [139, 250] on div "Test" at bounding box center [152, 251] width 134 height 11
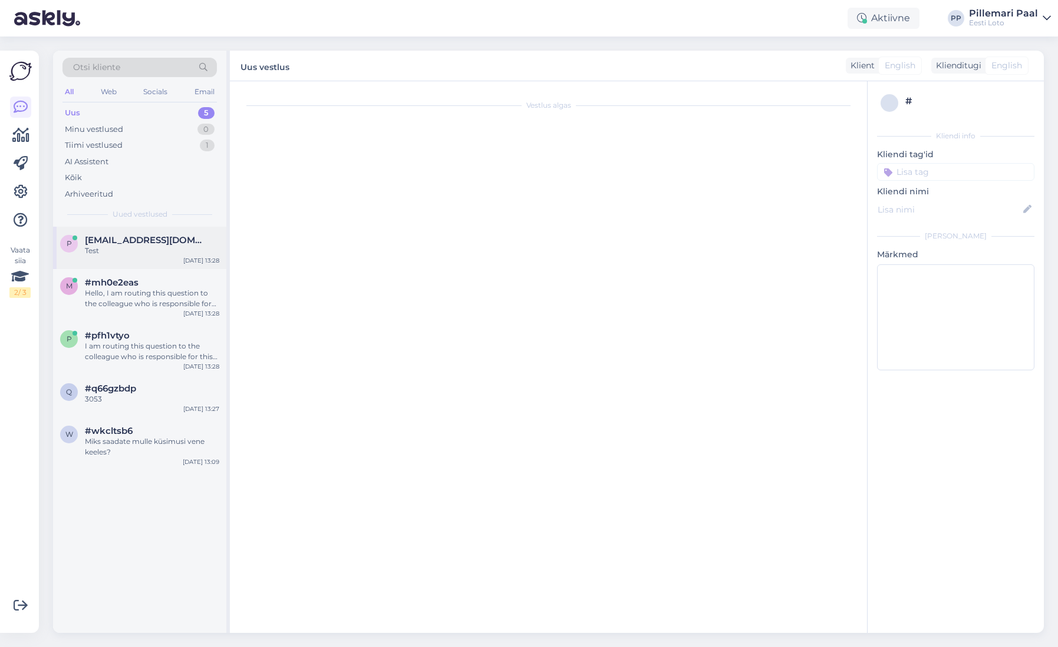
scroll to position [279, 0]
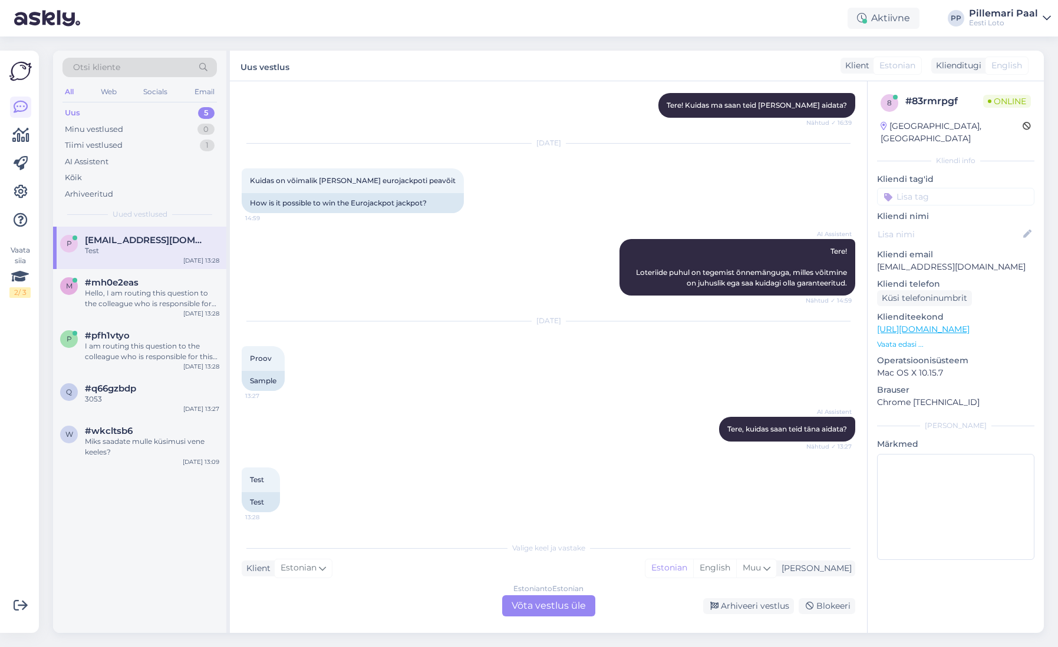
click at [552, 601] on div "Estonian to Estonian Võta vestlus üle" at bounding box center [548, 606] width 93 height 21
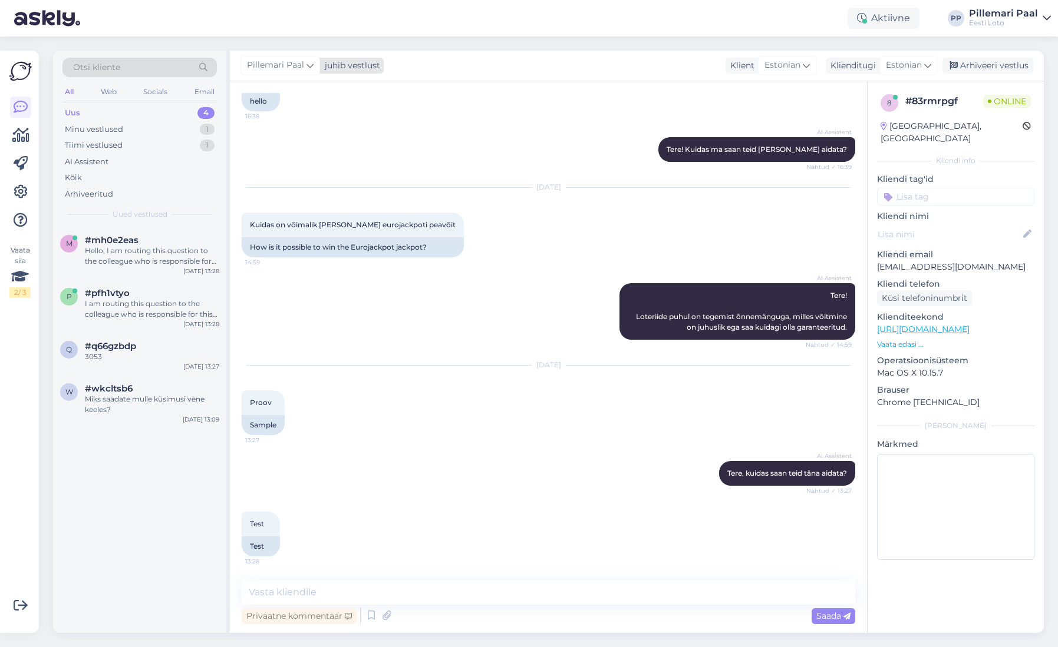
click at [295, 66] on span "Pillemari Paal" at bounding box center [275, 65] width 57 height 13
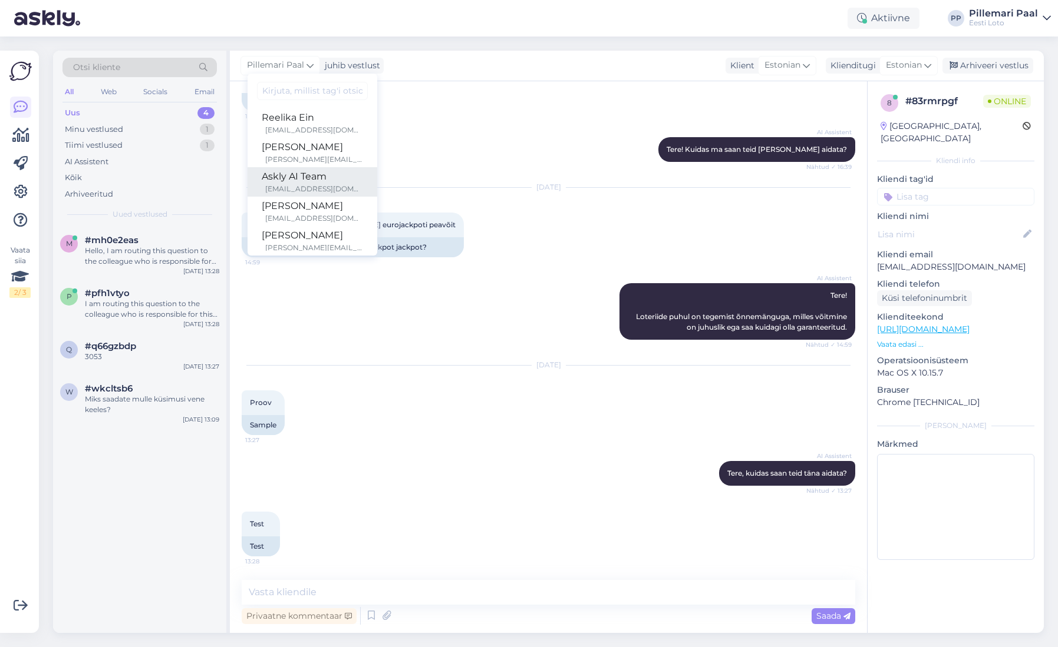
click at [323, 180] on div "Askly AI Team" at bounding box center [312, 177] width 101 height 14
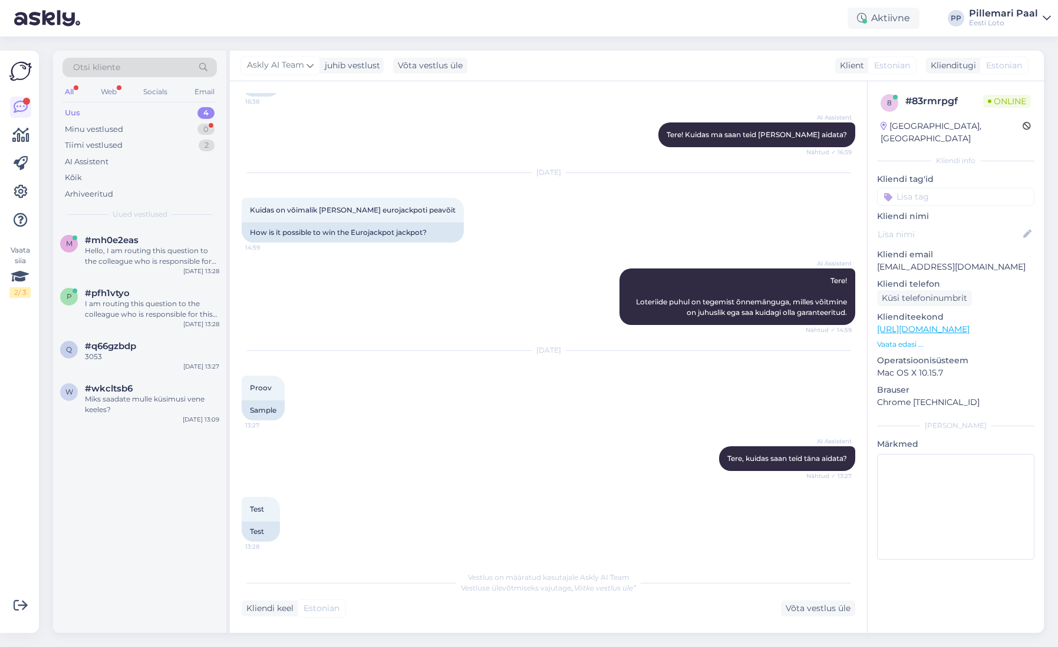
scroll to position [300, 0]
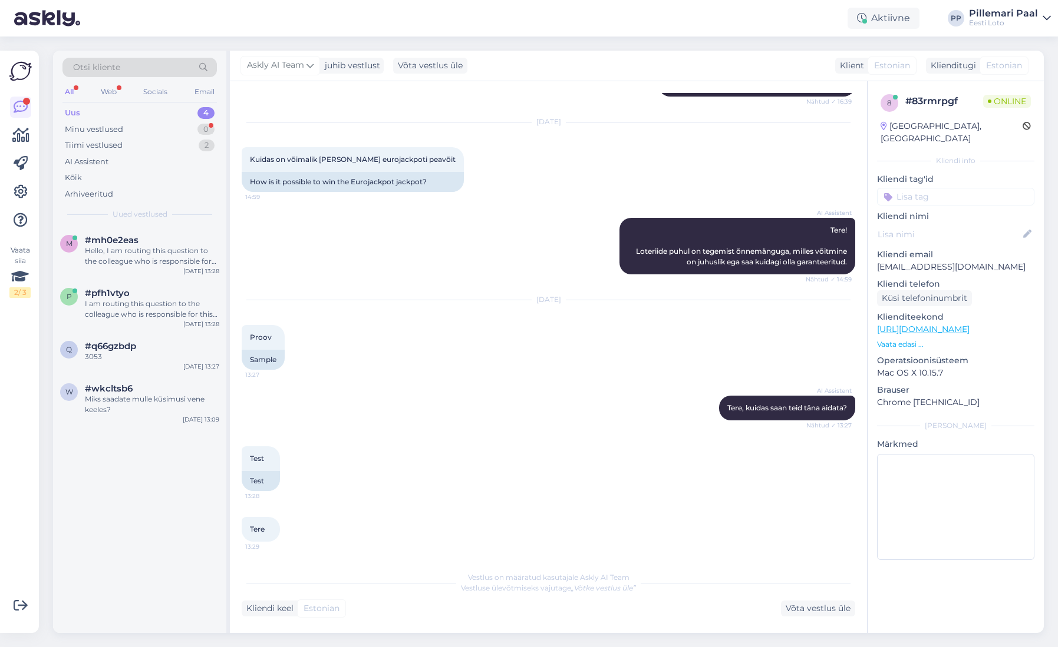
click at [326, 606] on span "Estonian" at bounding box center [321, 609] width 36 height 12
click at [829, 612] on div "Võta vestlus üle" at bounding box center [818, 609] width 74 height 16
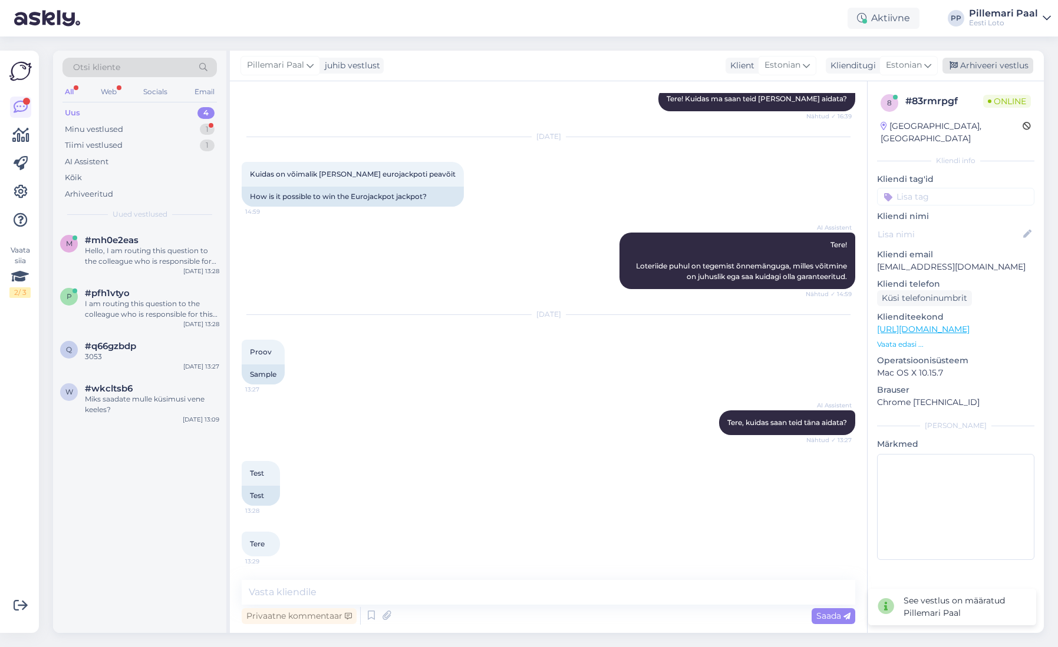
click at [995, 64] on div "Arhiveeri vestlus" at bounding box center [987, 66] width 91 height 16
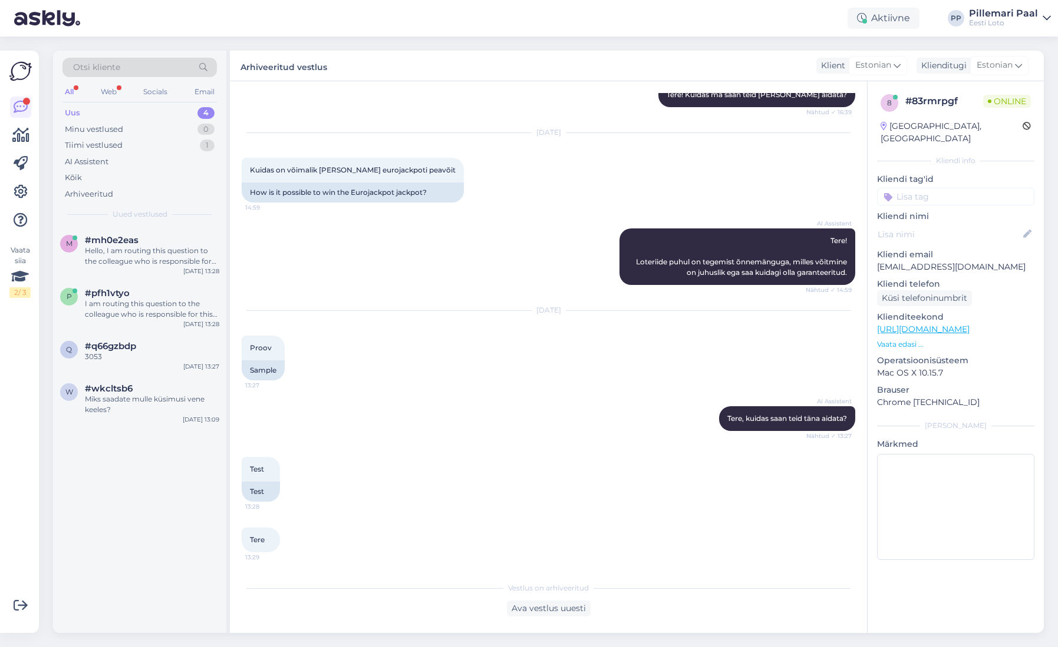
scroll to position [411, 0]
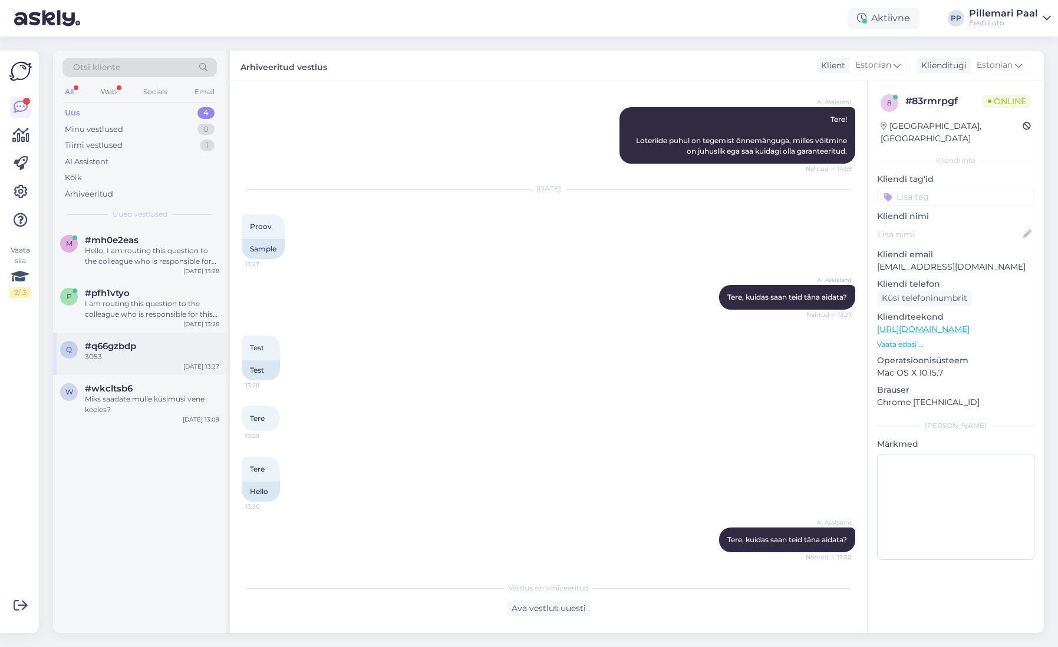
click at [114, 350] on span "#q66gzbdp" at bounding box center [110, 346] width 51 height 11
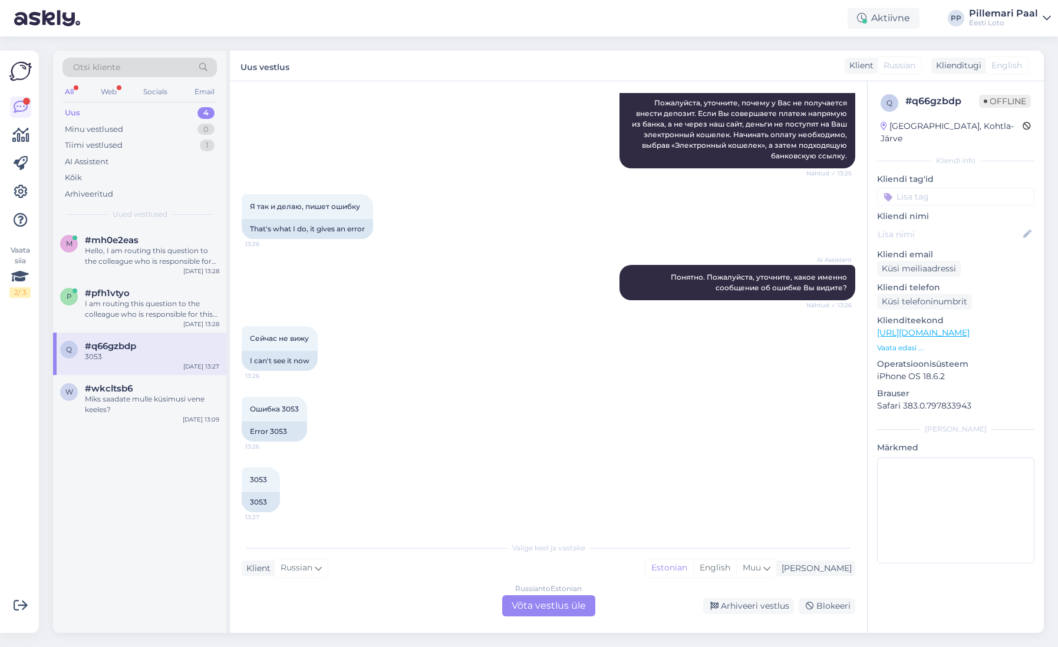
scroll to position [157, 0]
click at [132, 296] on div "#pfh1vtyo" at bounding box center [152, 293] width 134 height 11
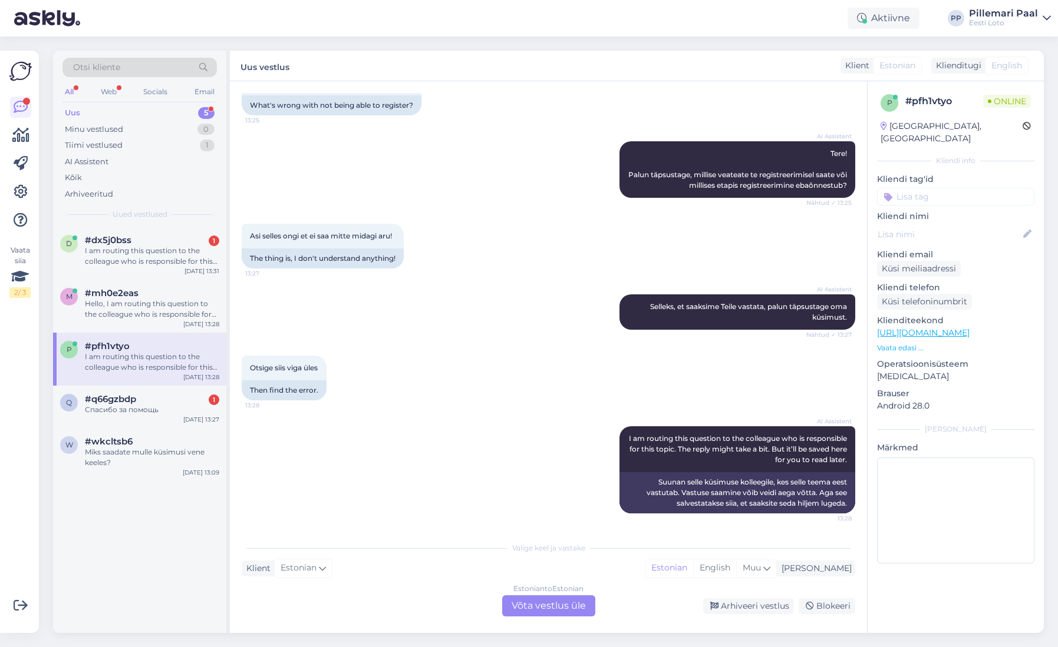
scroll to position [86, 0]
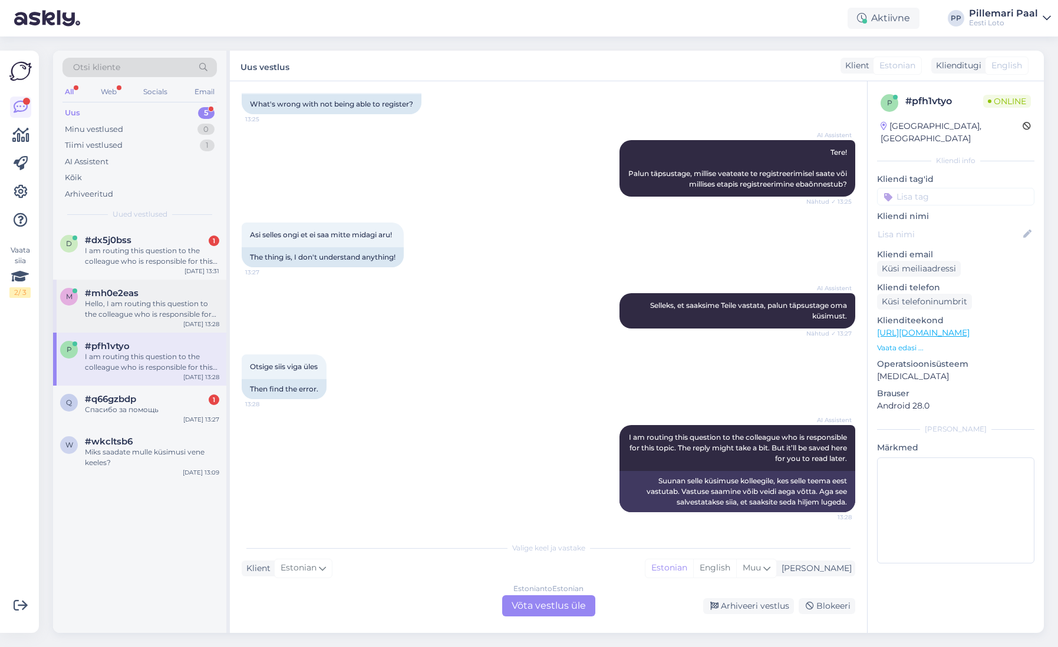
click at [163, 323] on div "m #mh0e2eas Hello, I am routing this question to the colleague who is responsib…" at bounding box center [139, 306] width 173 height 53
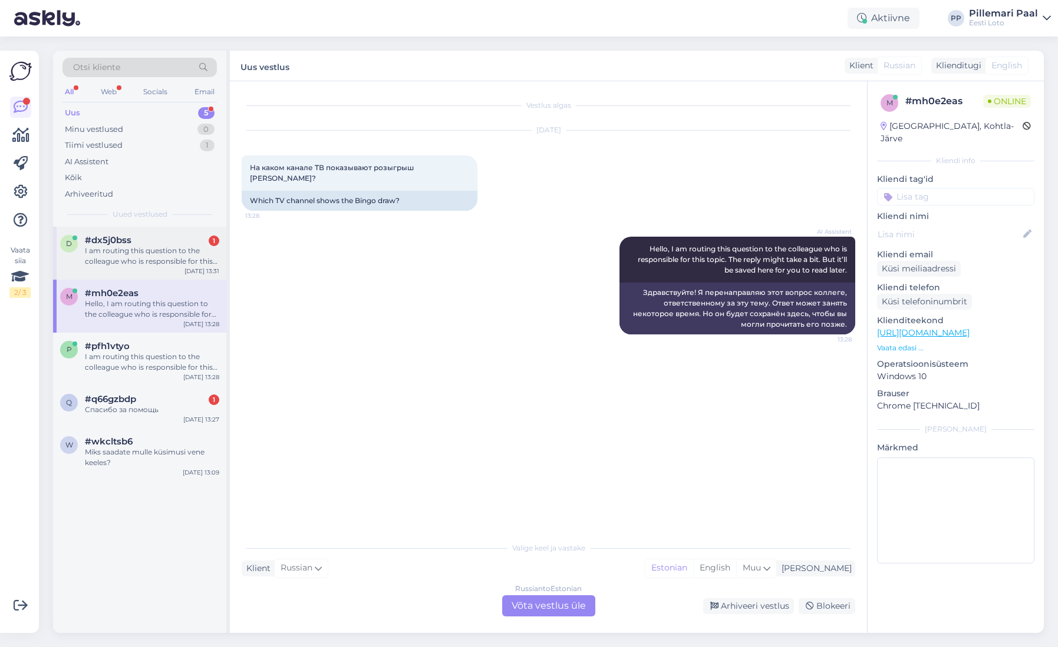
click at [155, 255] on div "I am routing this question to the colleague who is responsible for this topic. …" at bounding box center [152, 256] width 134 height 21
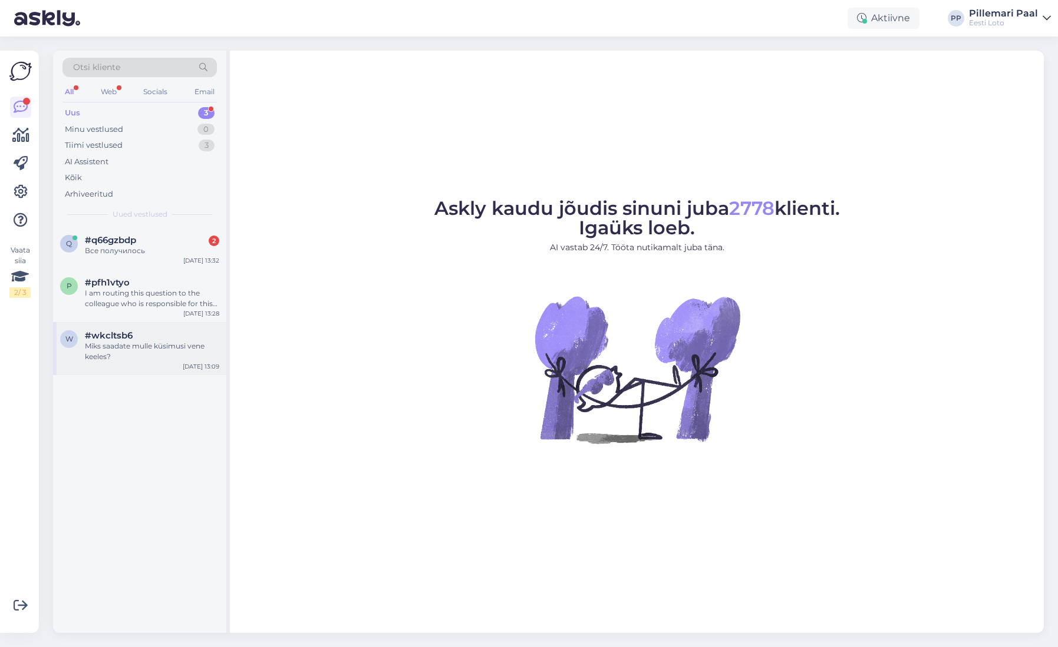
click at [147, 344] on div "Miks saadate mulle küsimusi vene keeles?" at bounding box center [152, 351] width 134 height 21
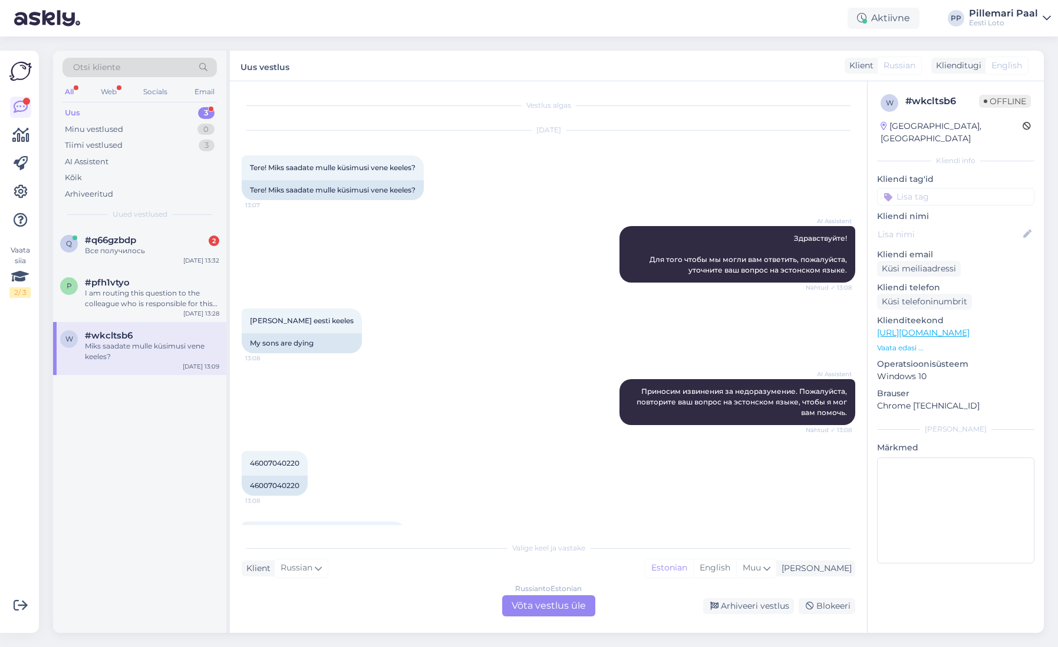
scroll to position [54, 0]
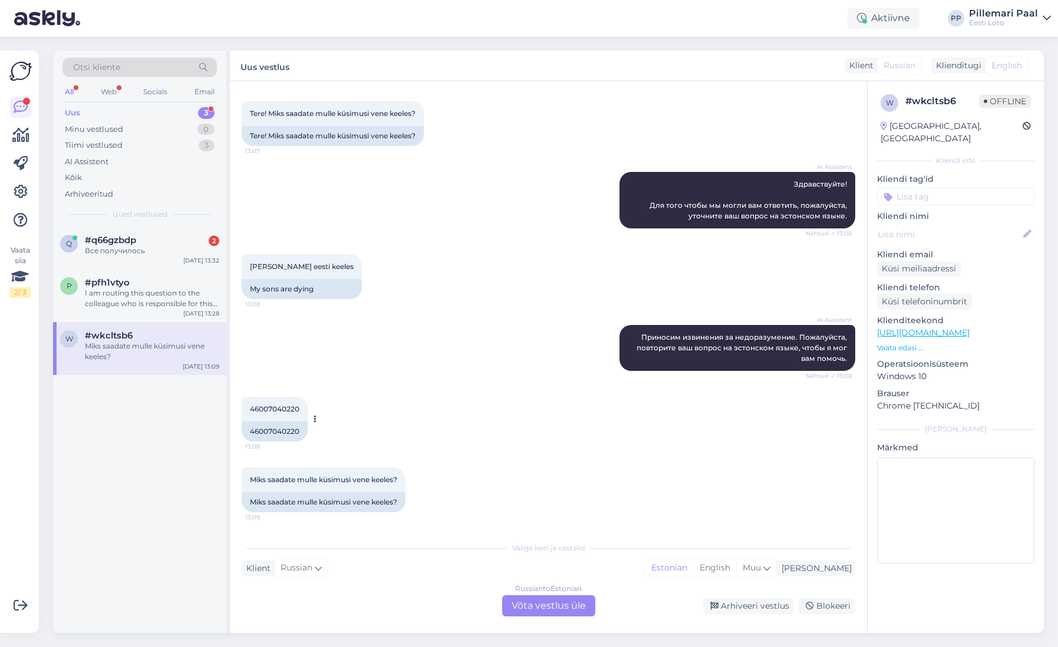
click at [266, 407] on span "46007040220" at bounding box center [274, 409] width 49 height 9
copy div "46007040220 13:08"
click at [108, 296] on div "I am routing this question to the colleague who is responsible for this topic. …" at bounding box center [152, 298] width 134 height 21
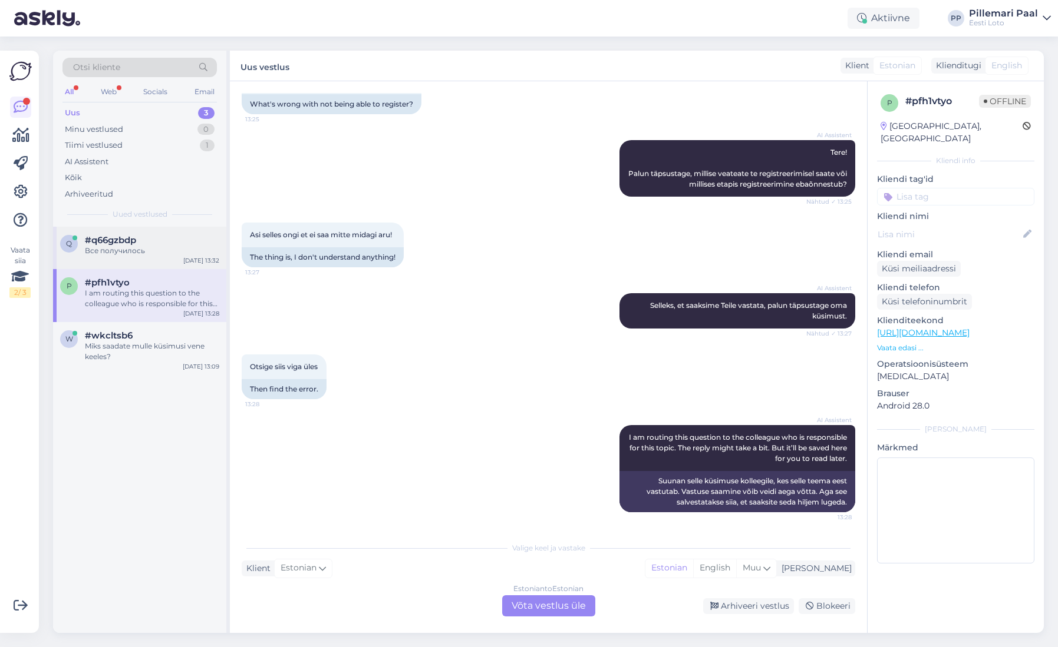
click at [164, 249] on div "Все получилось" at bounding box center [152, 251] width 134 height 11
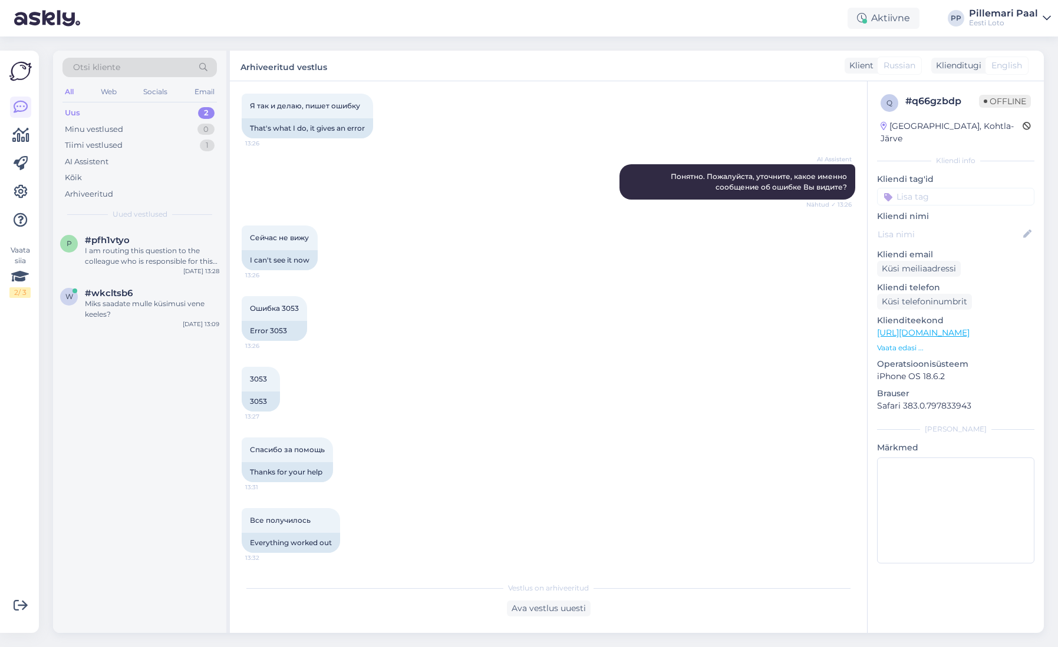
scroll to position [258, 0]
click at [157, 255] on div "I am routing this question to the colleague who is responsible for this topic. …" at bounding box center [152, 256] width 134 height 21
